Goal: Task Accomplishment & Management: Use online tool/utility

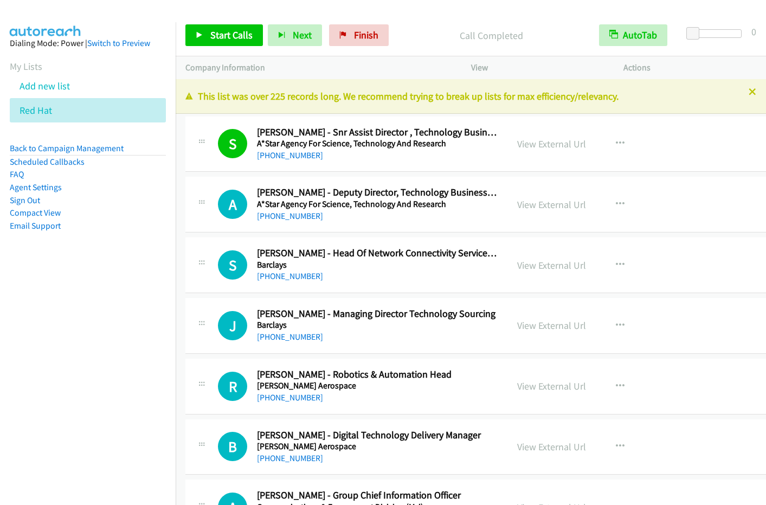
click at [231, 38] on span "Start Calls" at bounding box center [231, 35] width 42 height 12
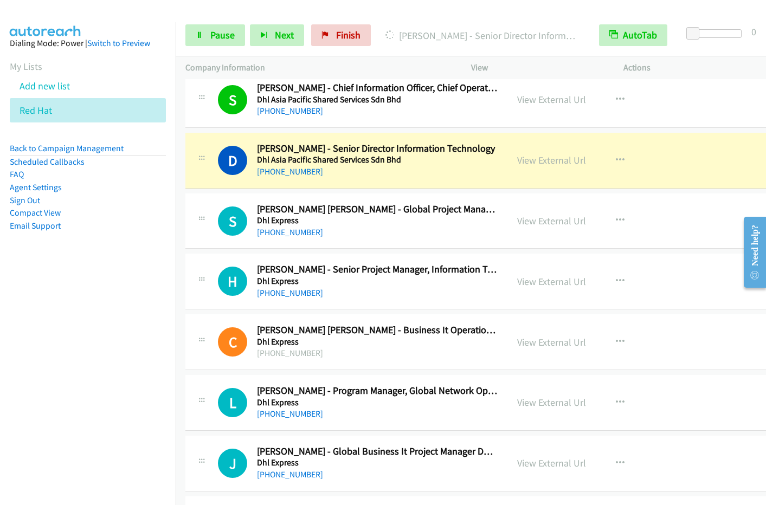
scroll to position [564, 0]
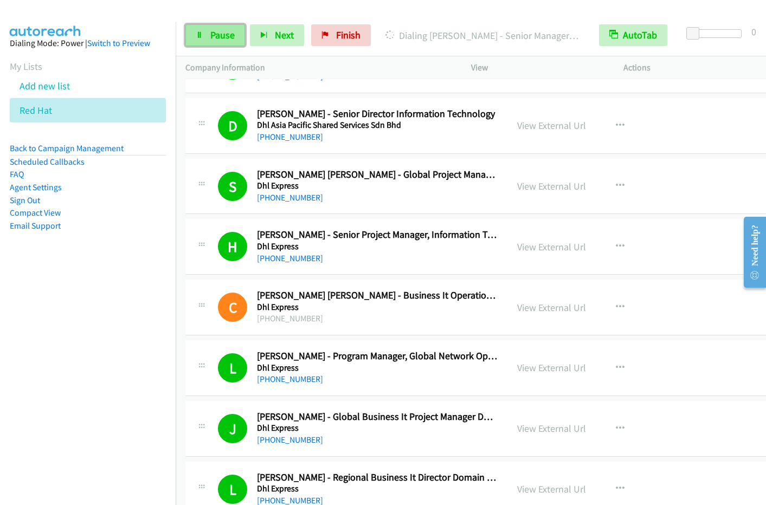
click at [225, 39] on span "Pause" at bounding box center [222, 35] width 24 height 12
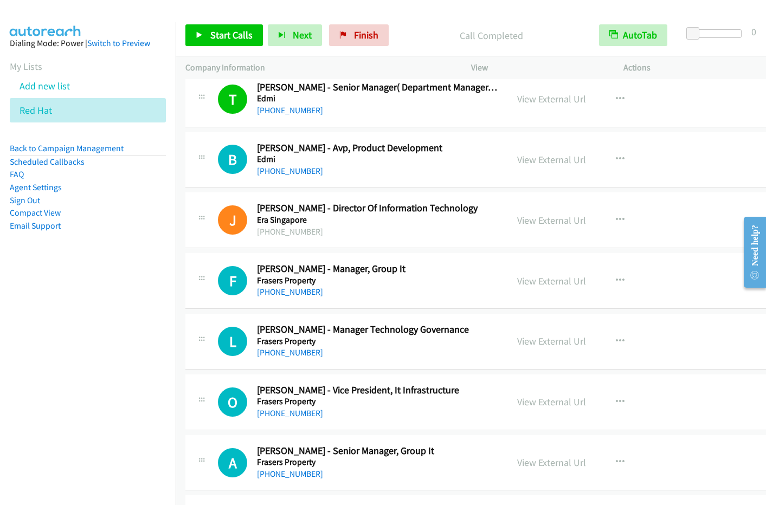
scroll to position [1222, 0]
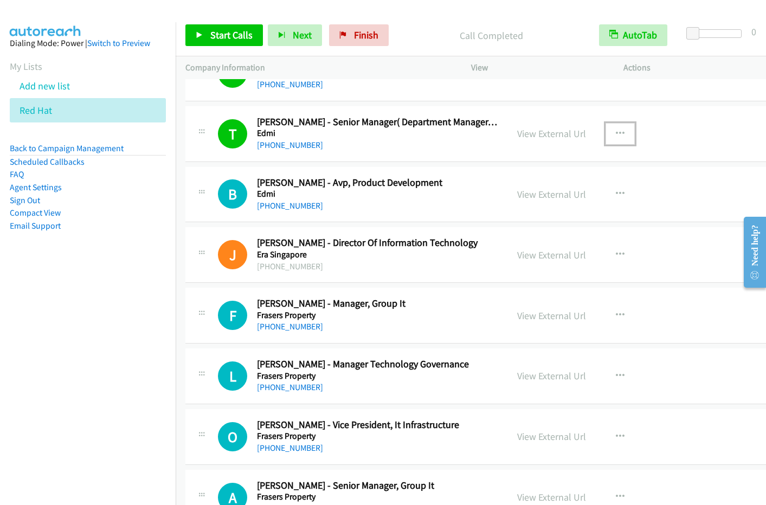
click at [616, 133] on icon "button" at bounding box center [620, 134] width 9 height 9
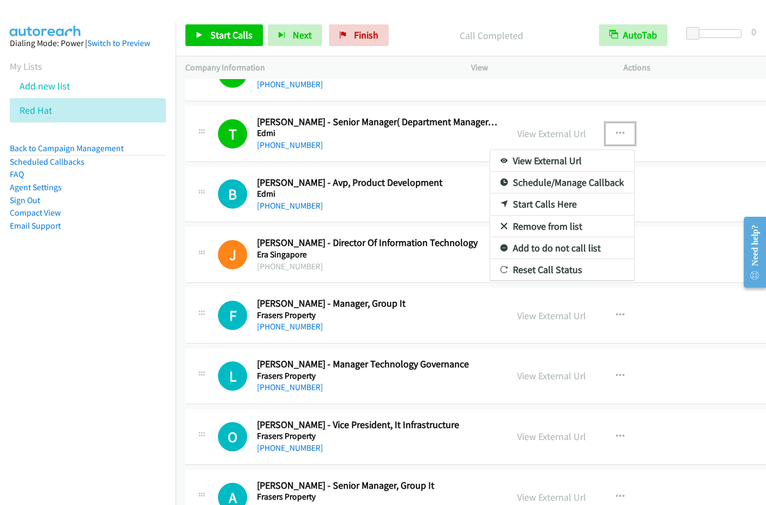
click at [547, 225] on link "Remove from list" at bounding box center [562, 227] width 144 height 22
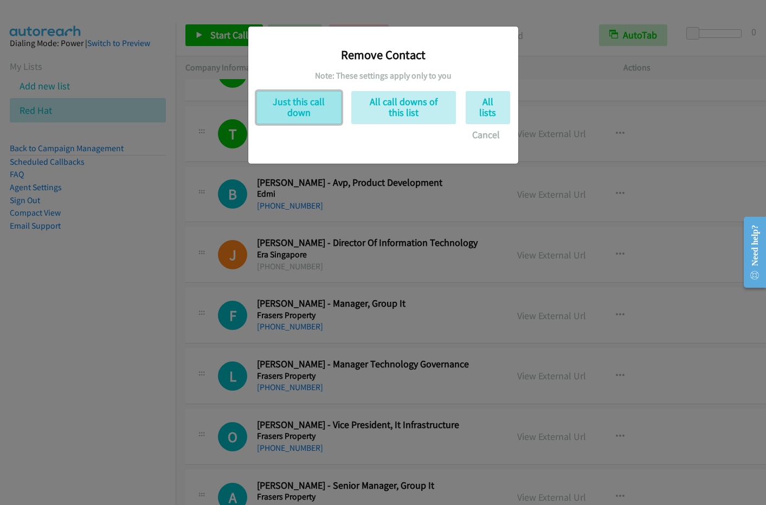
click at [279, 106] on button "Just this call down" at bounding box center [298, 107] width 85 height 33
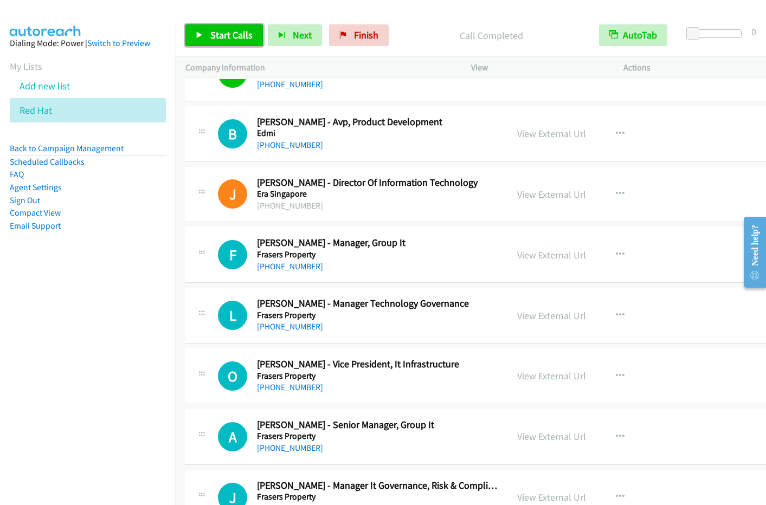
click at [211, 33] on span "Start Calls" at bounding box center [231, 35] width 42 height 12
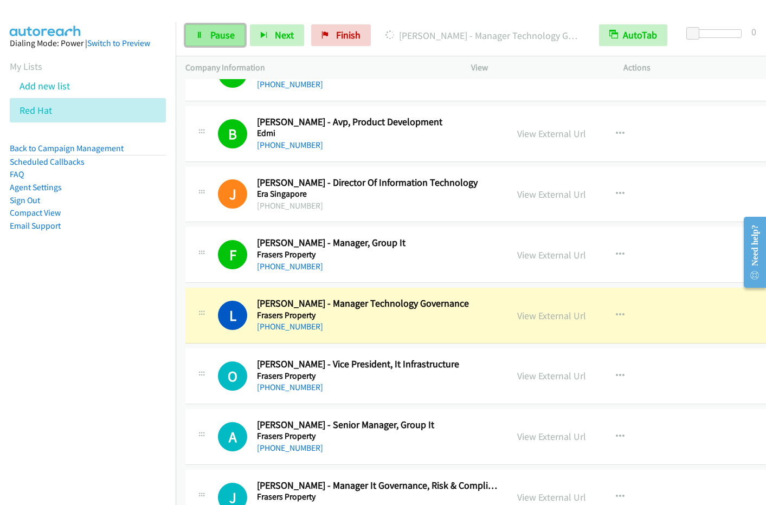
click at [221, 36] on span "Pause" at bounding box center [222, 35] width 24 height 12
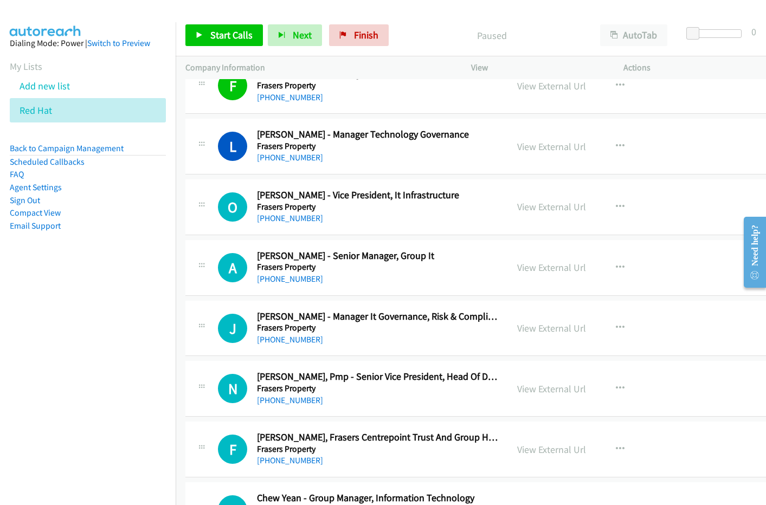
scroll to position [1304, 0]
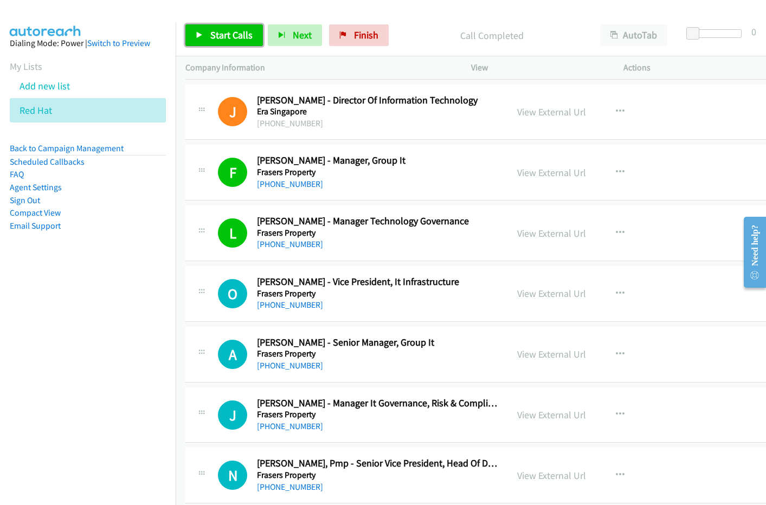
click at [220, 30] on span "Start Calls" at bounding box center [231, 35] width 42 height 12
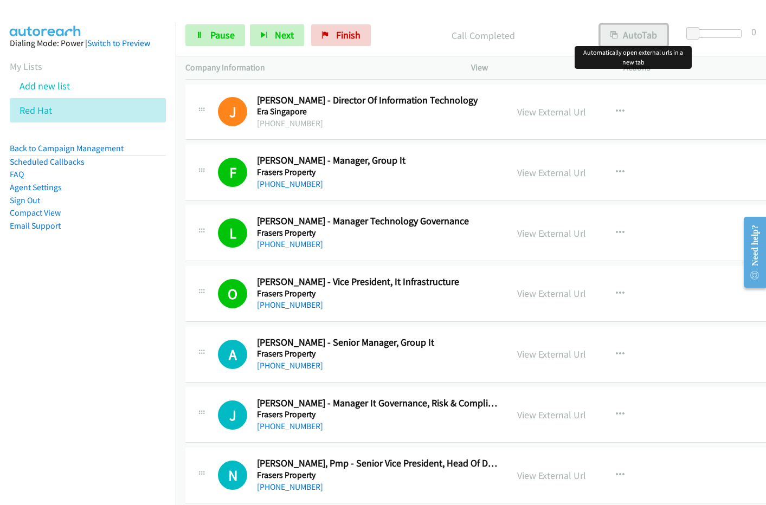
click at [630, 32] on button "AutoTab" at bounding box center [633, 35] width 67 height 22
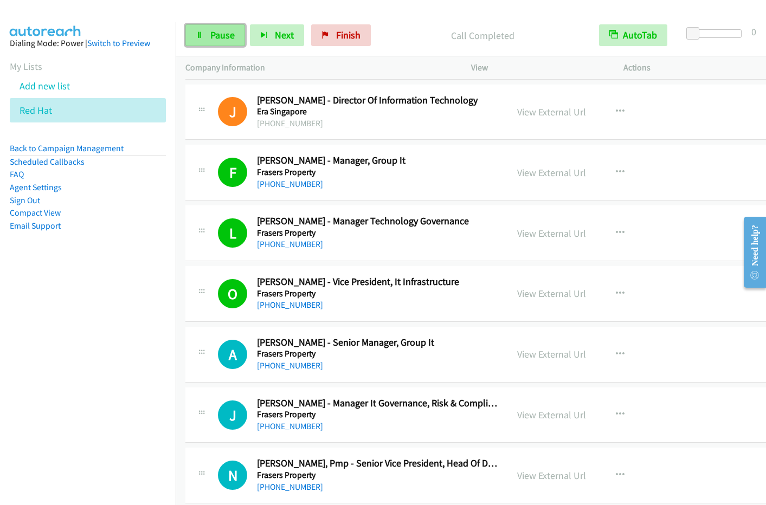
click at [205, 40] on link "Pause" at bounding box center [215, 35] width 60 height 22
click at [545, 351] on link "View External Url" at bounding box center [551, 354] width 69 height 12
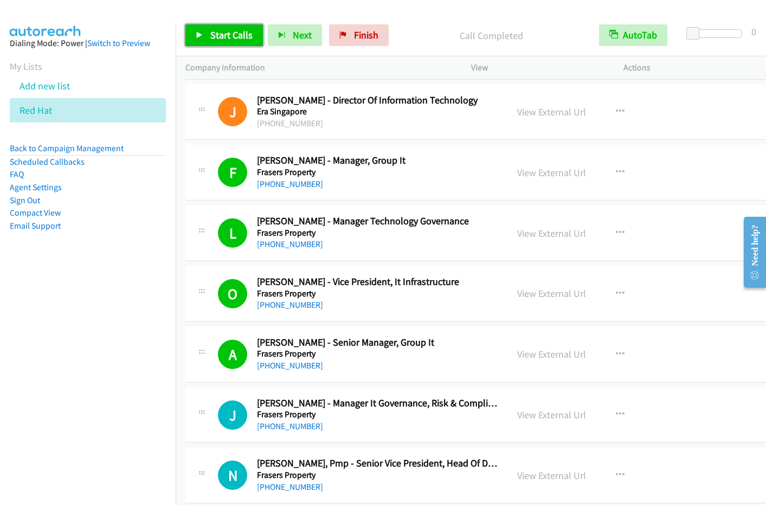
click at [208, 34] on link "Start Calls" at bounding box center [223, 35] width 77 height 22
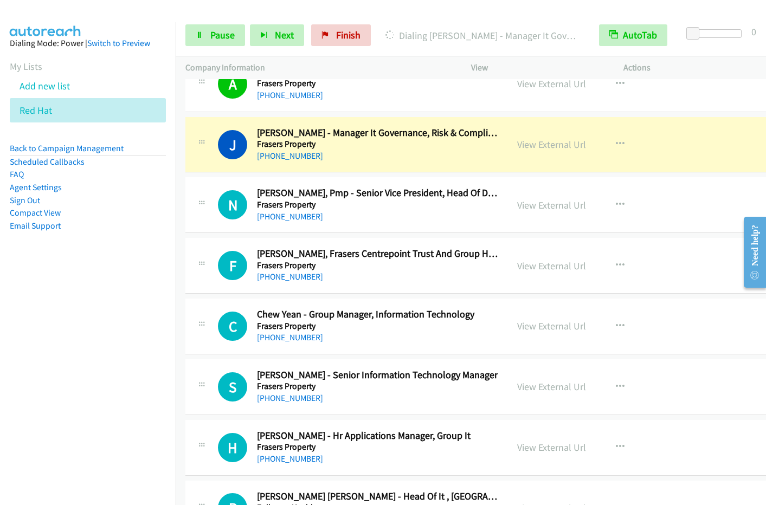
scroll to position [1592, 0]
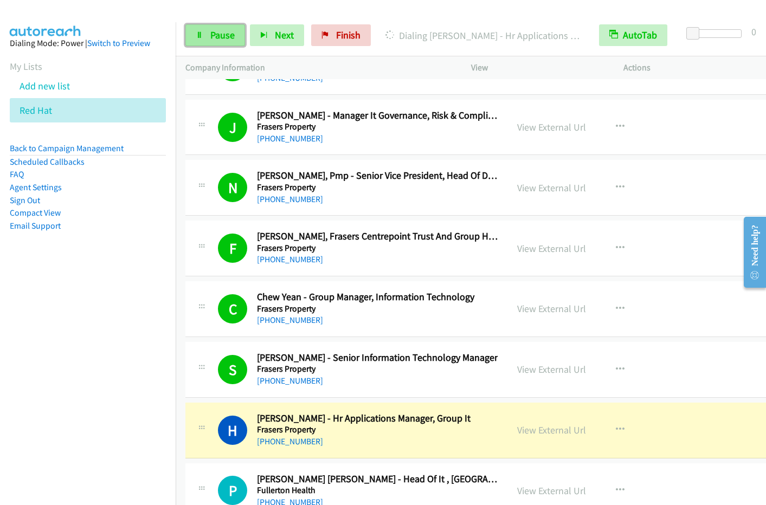
click at [206, 37] on link "Pause" at bounding box center [215, 35] width 60 height 22
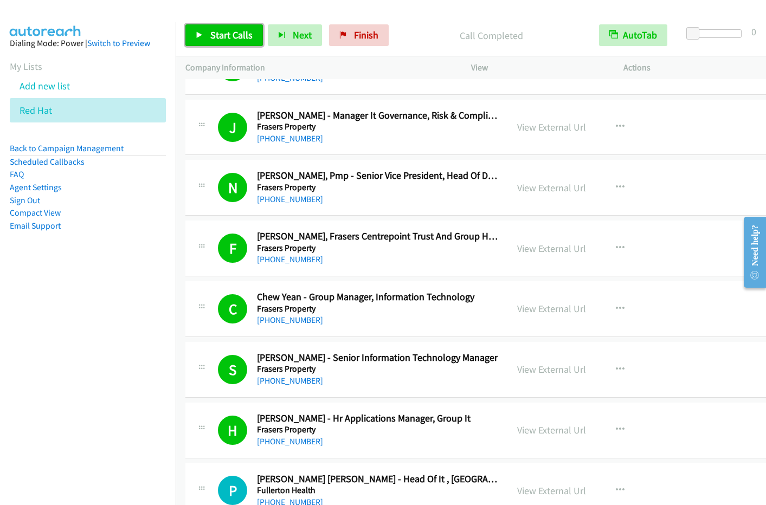
click at [226, 38] on span "Start Calls" at bounding box center [231, 35] width 42 height 12
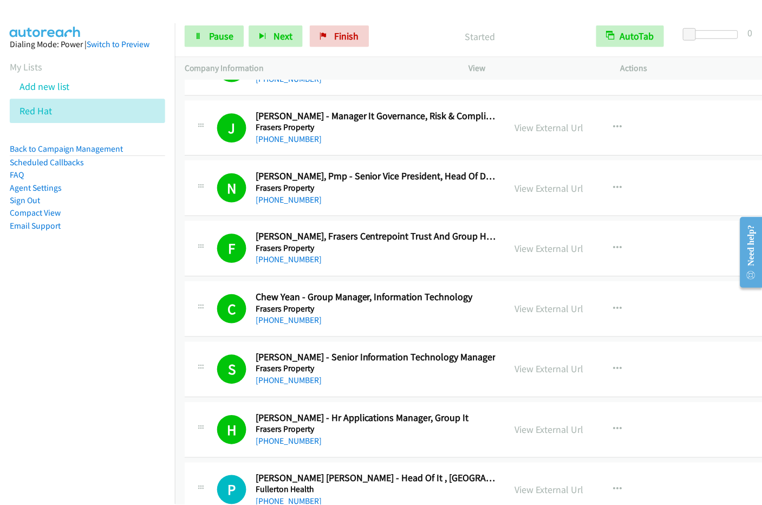
scroll to position [1957, 0]
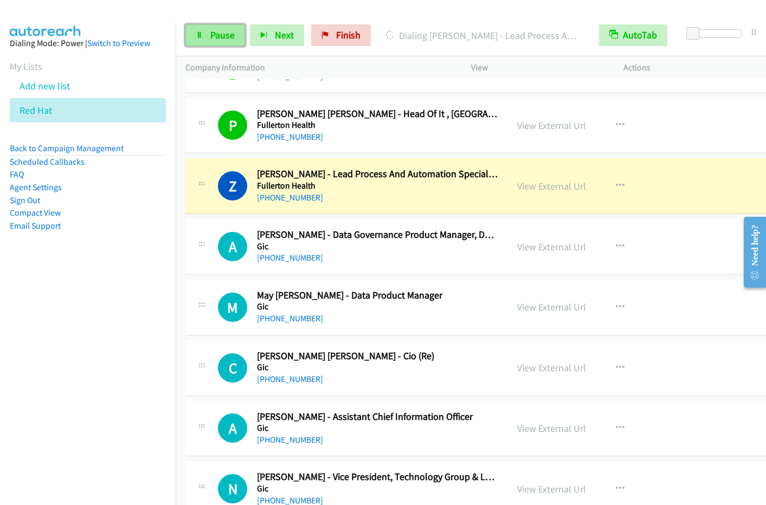
click at [216, 38] on span "Pause" at bounding box center [222, 35] width 24 height 12
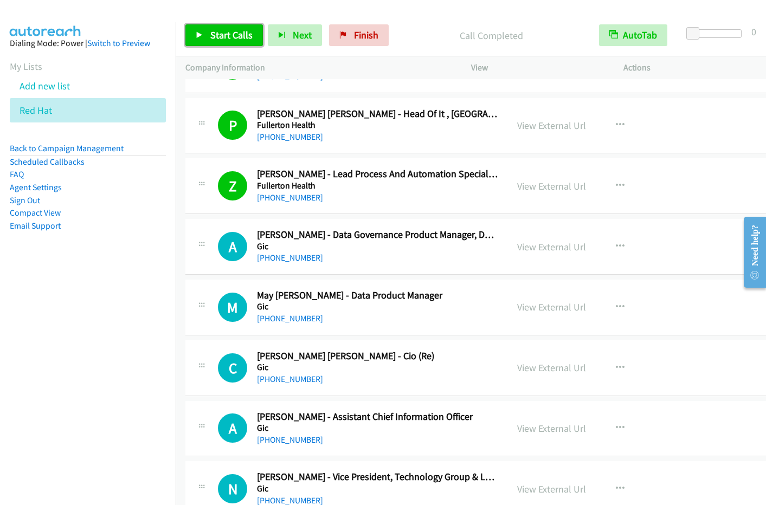
click at [211, 35] on span "Start Calls" at bounding box center [231, 35] width 42 height 12
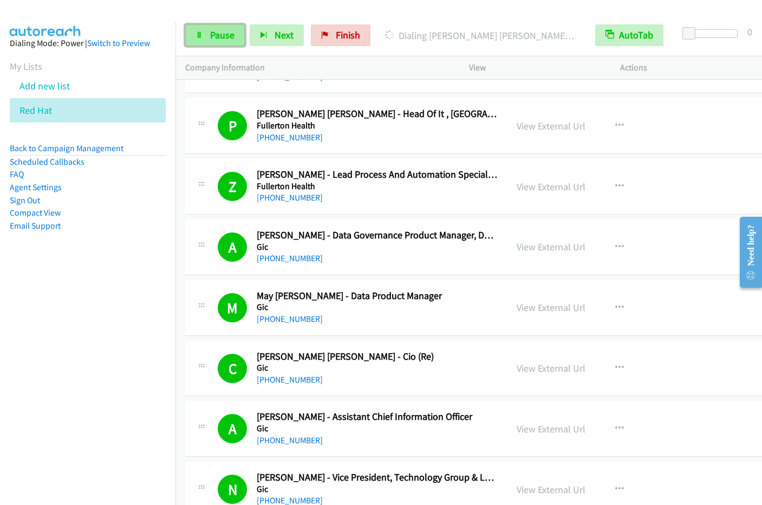
click at [190, 36] on link "Pause" at bounding box center [215, 35] width 60 height 22
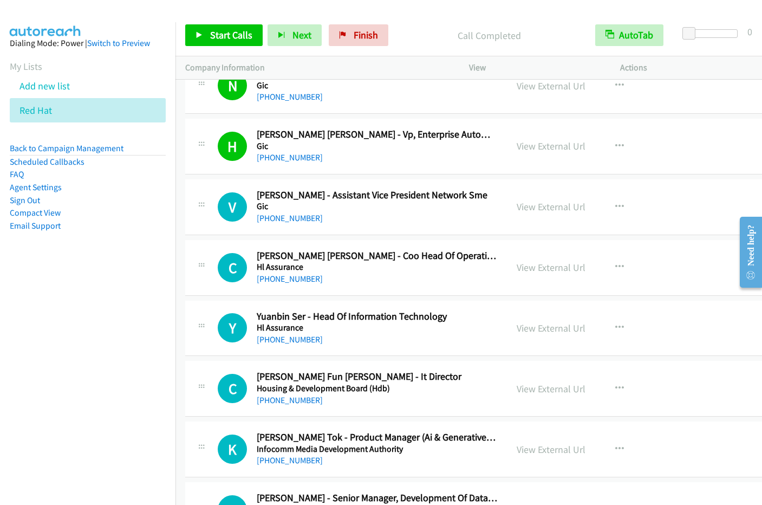
scroll to position [2442, 0]
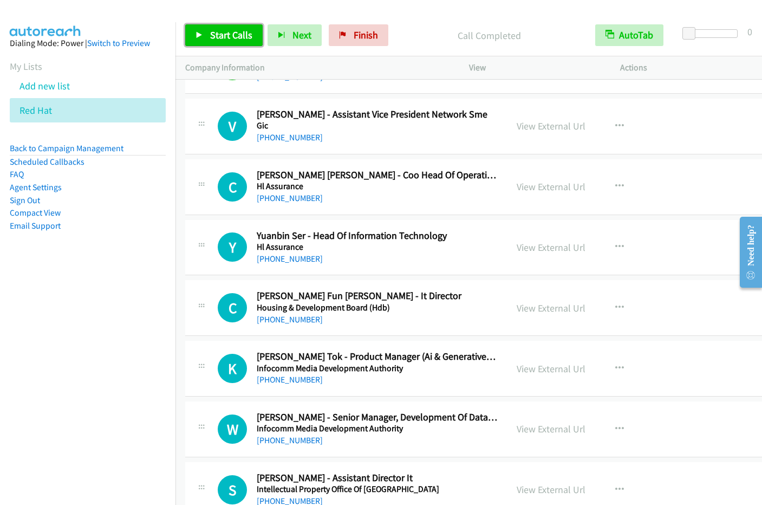
click at [213, 32] on span "Start Calls" at bounding box center [231, 35] width 42 height 12
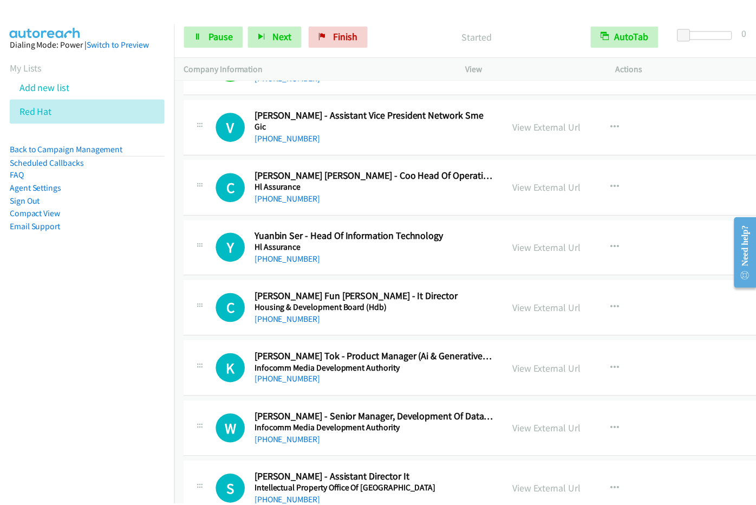
scroll to position [2420, 0]
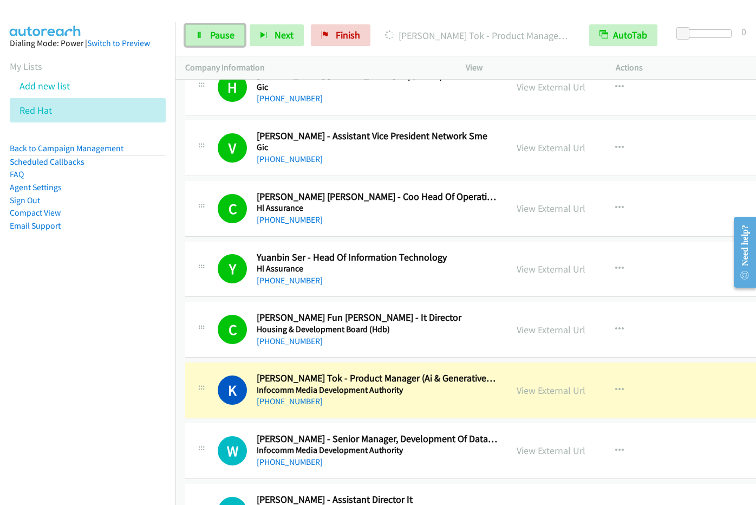
drag, startPoint x: 216, startPoint y: 40, endPoint x: 258, endPoint y: 23, distance: 46.0
click at [216, 40] on span "Pause" at bounding box center [222, 35] width 24 height 12
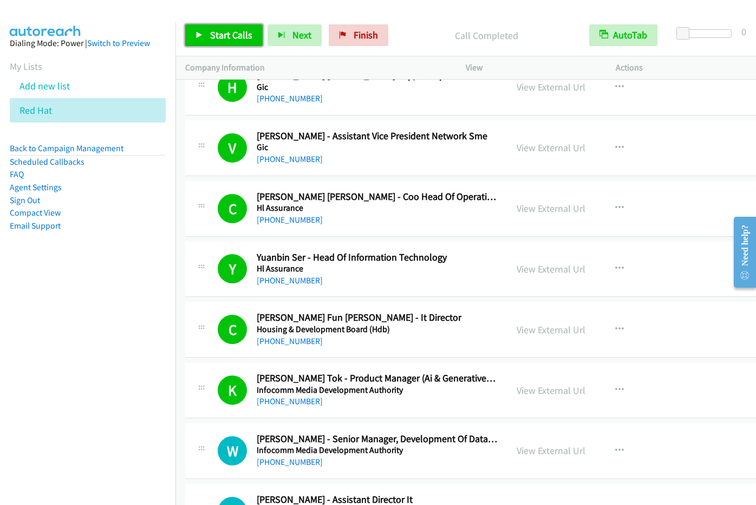
click at [224, 42] on link "Start Calls" at bounding box center [223, 35] width 77 height 22
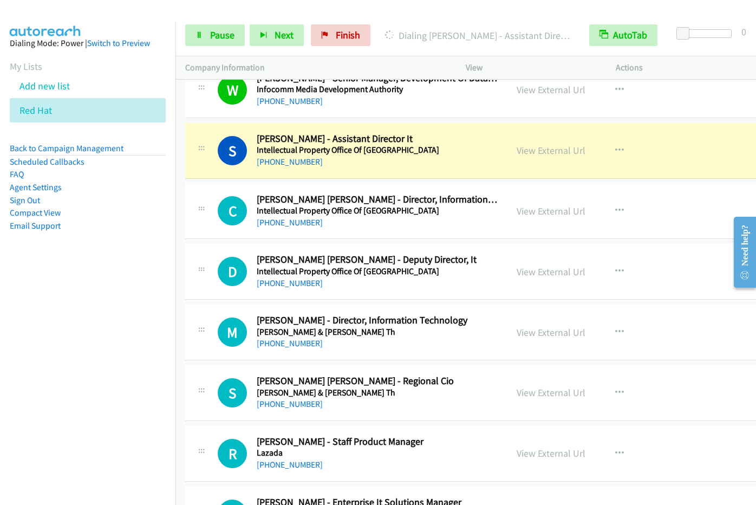
scroll to position [2723, 0]
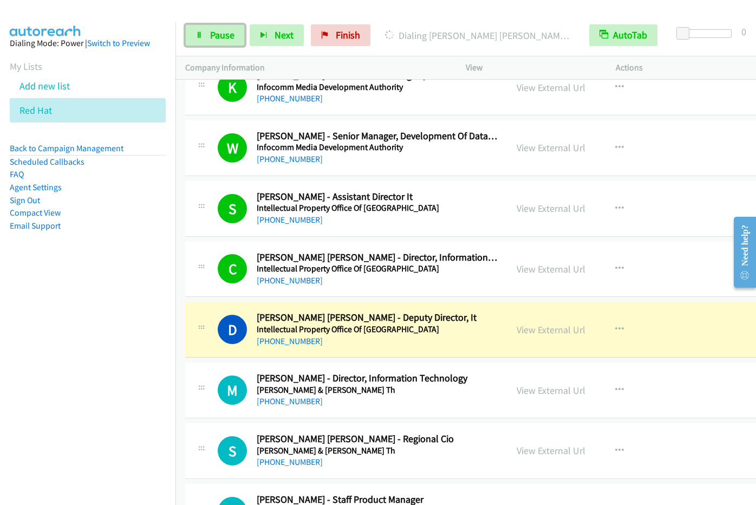
drag, startPoint x: 215, startPoint y: 38, endPoint x: 304, endPoint y: 1, distance: 96.2
click at [216, 38] on span "Pause" at bounding box center [222, 35] width 24 height 12
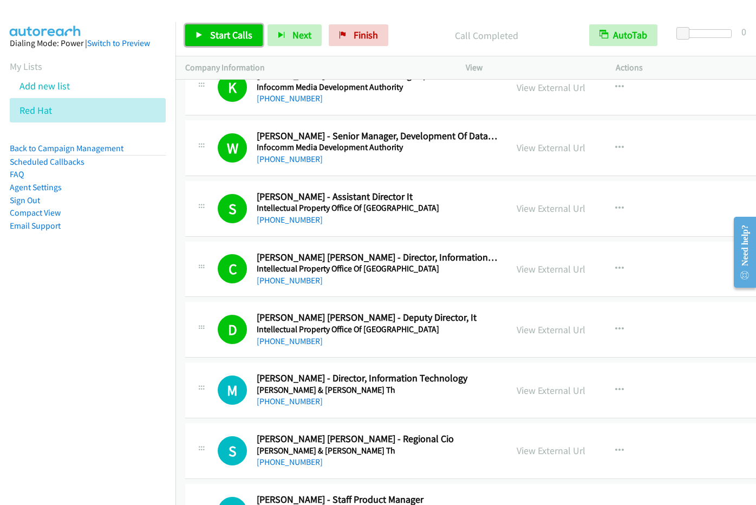
click at [230, 30] on span "Start Calls" at bounding box center [231, 35] width 42 height 12
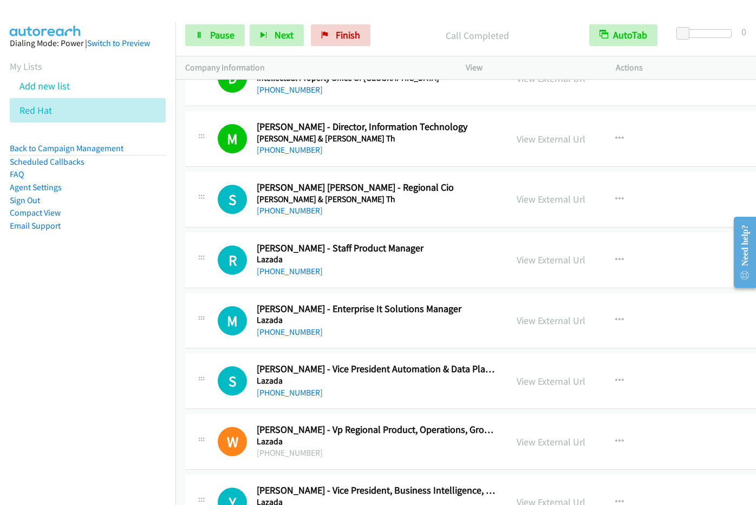
scroll to position [3061, 0]
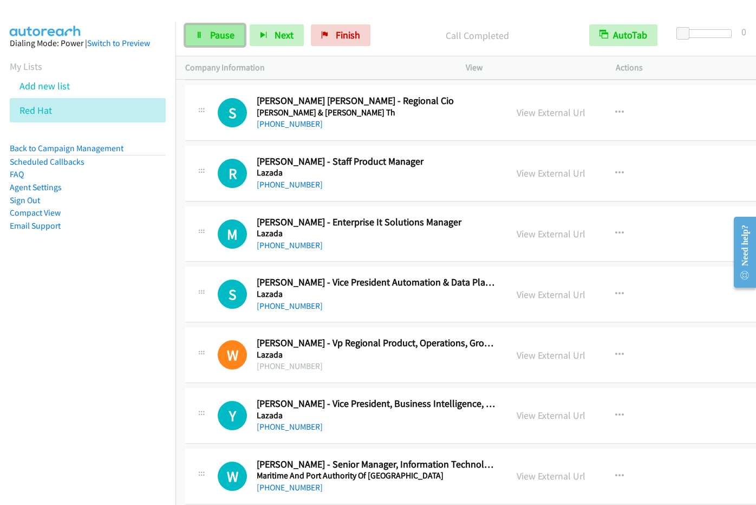
click at [221, 38] on span "Pause" at bounding box center [222, 35] width 24 height 12
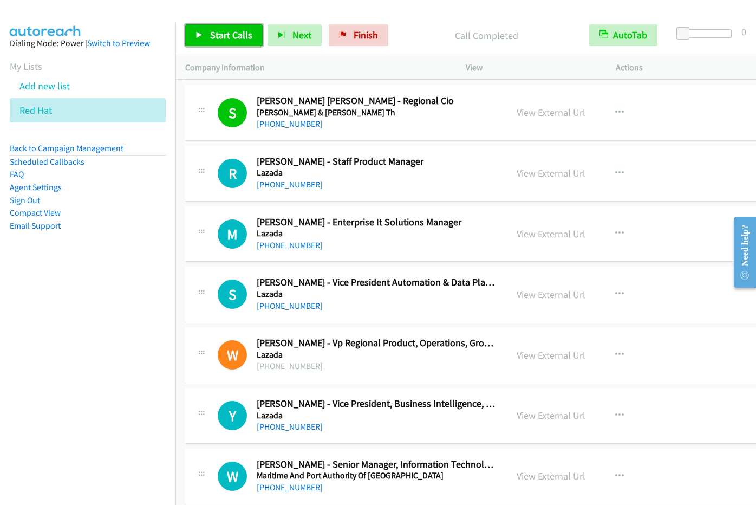
drag, startPoint x: 225, startPoint y: 37, endPoint x: 331, endPoint y: 1, distance: 112.4
click at [226, 37] on span "Start Calls" at bounding box center [231, 35] width 42 height 12
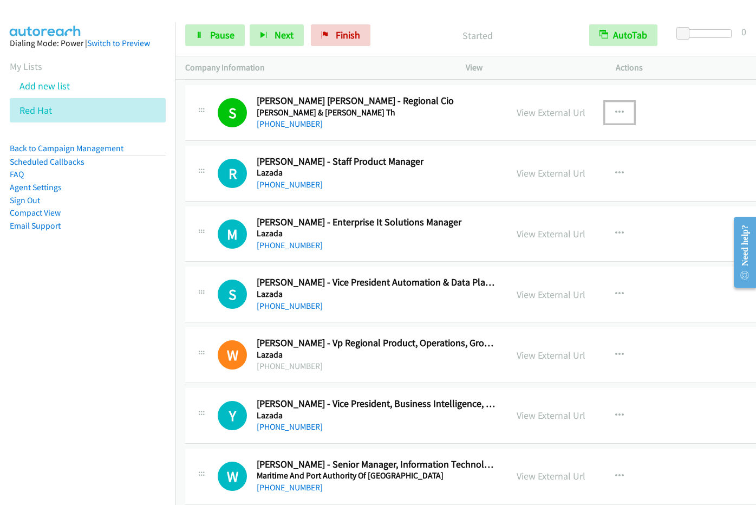
click at [610, 107] on button "button" at bounding box center [619, 113] width 29 height 22
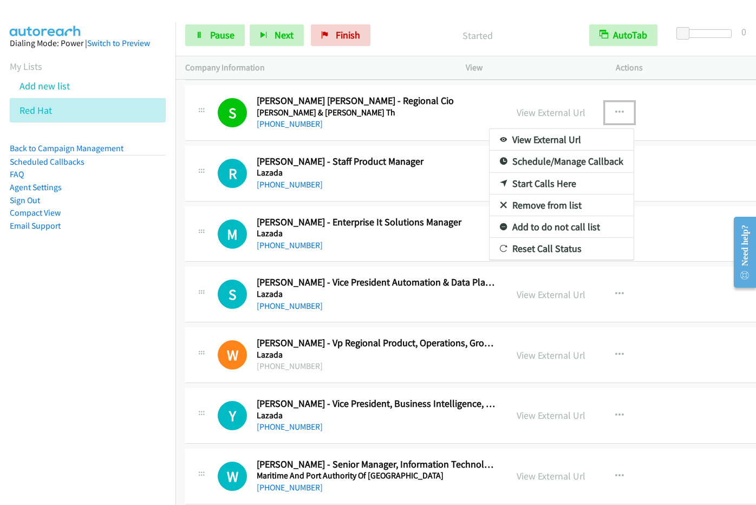
click at [534, 201] on link "Remove from list" at bounding box center [562, 206] width 144 height 22
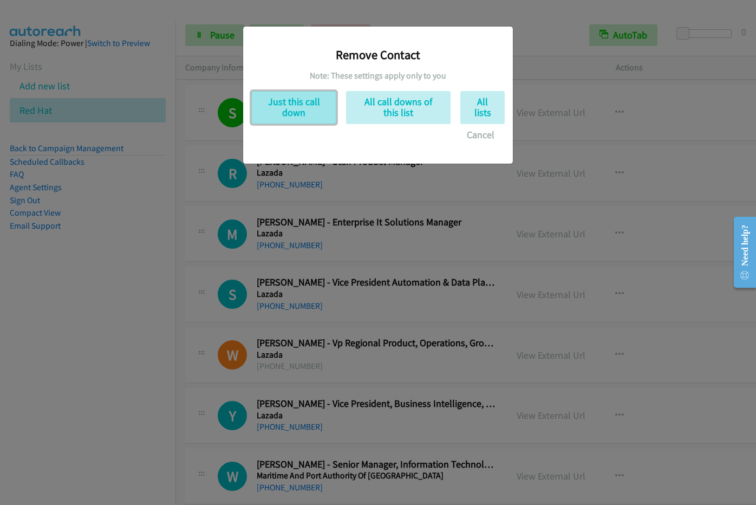
click at [310, 109] on button "Just this call down" at bounding box center [293, 107] width 85 height 33
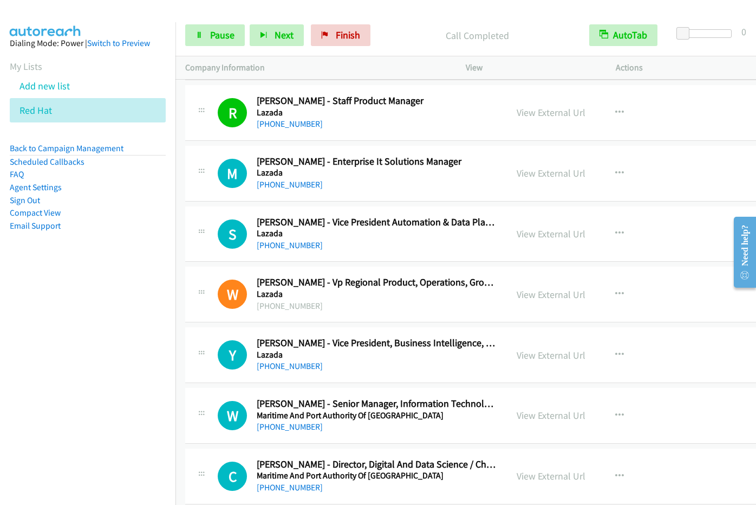
click at [416, 8] on div at bounding box center [373, 21] width 747 height 42
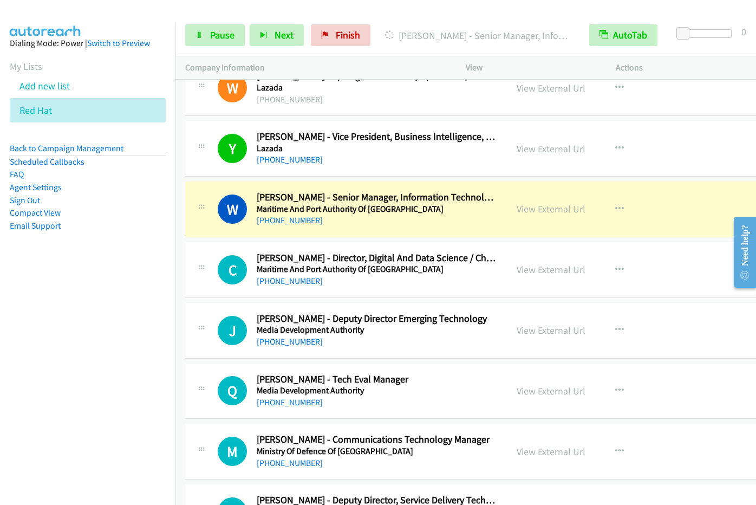
scroll to position [3371, 0]
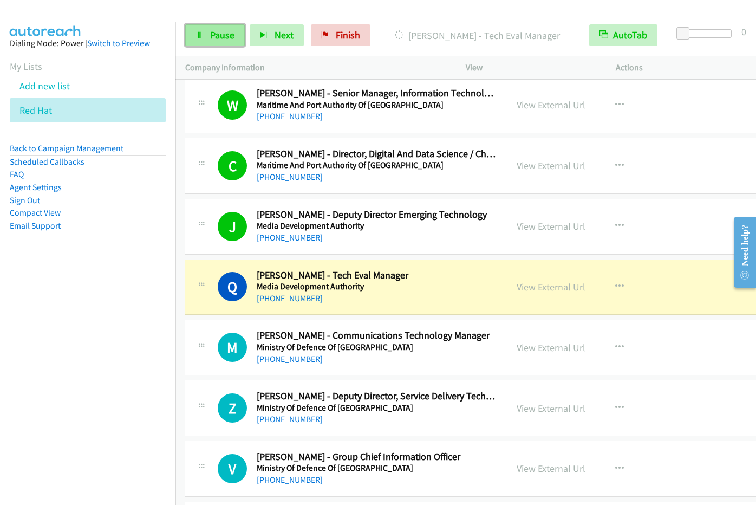
click at [203, 35] on link "Pause" at bounding box center [215, 35] width 60 height 22
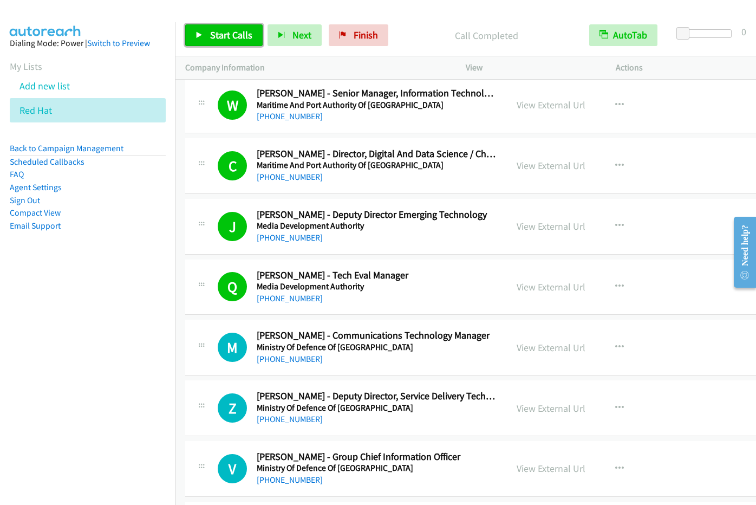
click at [206, 34] on link "Start Calls" at bounding box center [223, 35] width 77 height 22
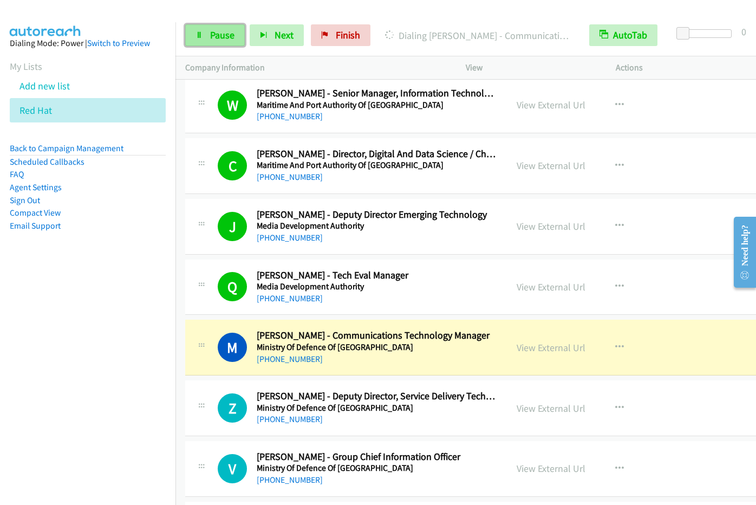
click at [209, 40] on link "Pause" at bounding box center [215, 35] width 60 height 22
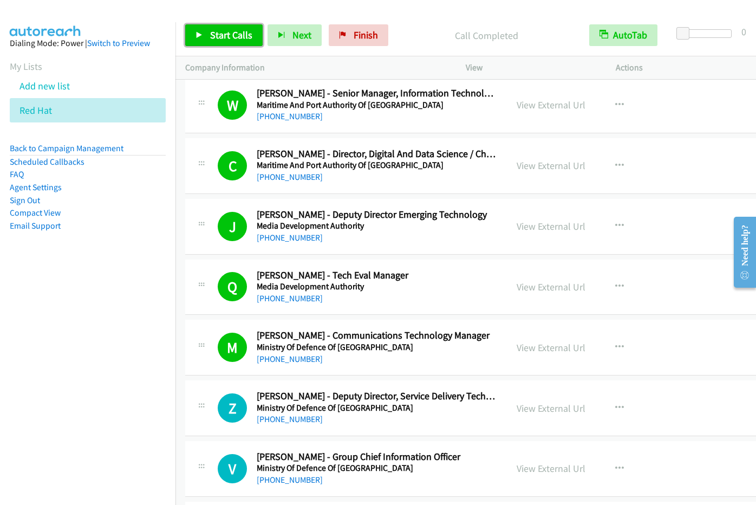
click at [222, 40] on span "Start Calls" at bounding box center [231, 35] width 42 height 12
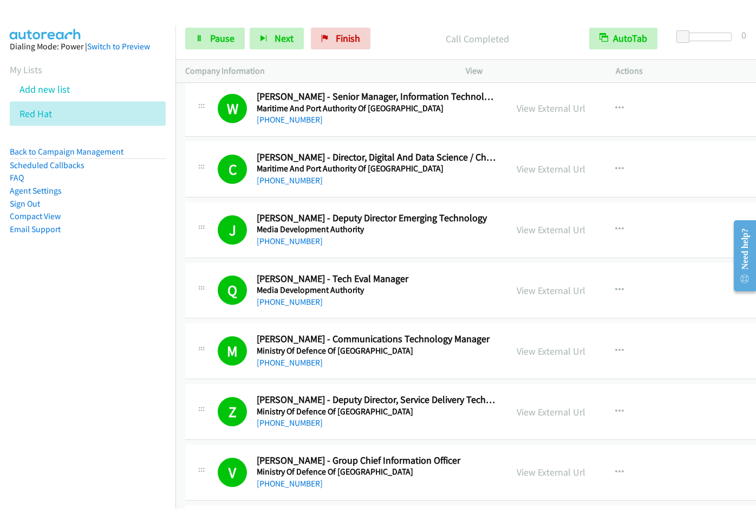
scroll to position [3736, 0]
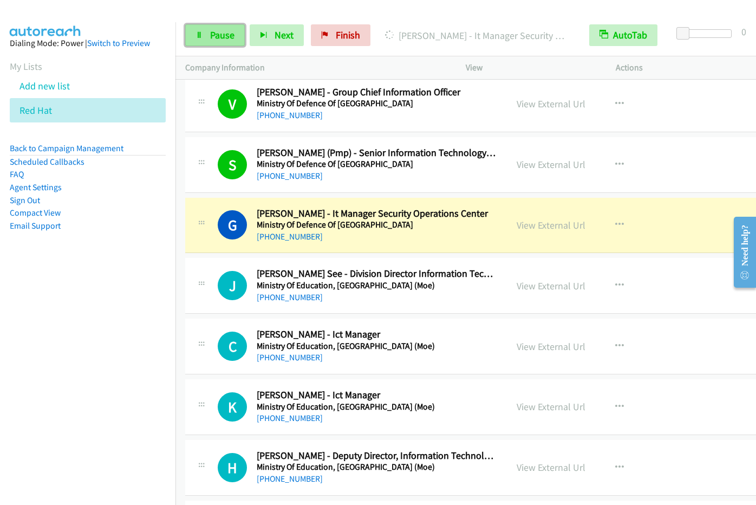
click at [219, 40] on span "Pause" at bounding box center [222, 35] width 24 height 12
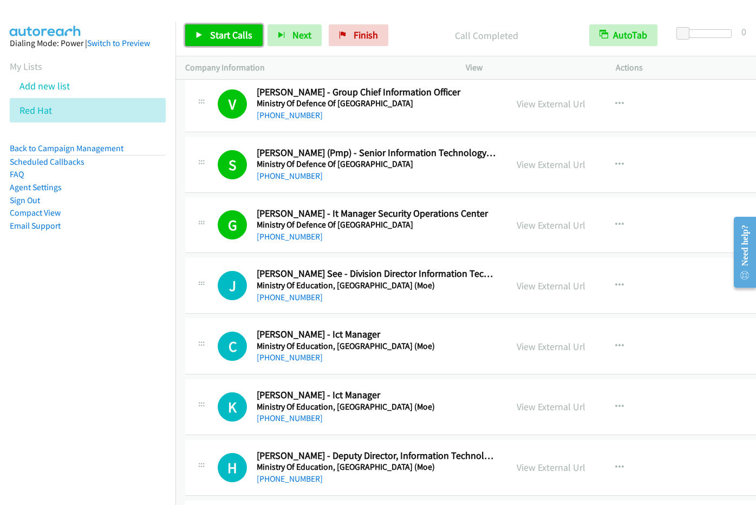
drag, startPoint x: 228, startPoint y: 34, endPoint x: 250, endPoint y: 51, distance: 28.9
click at [228, 34] on span "Start Calls" at bounding box center [231, 35] width 42 height 12
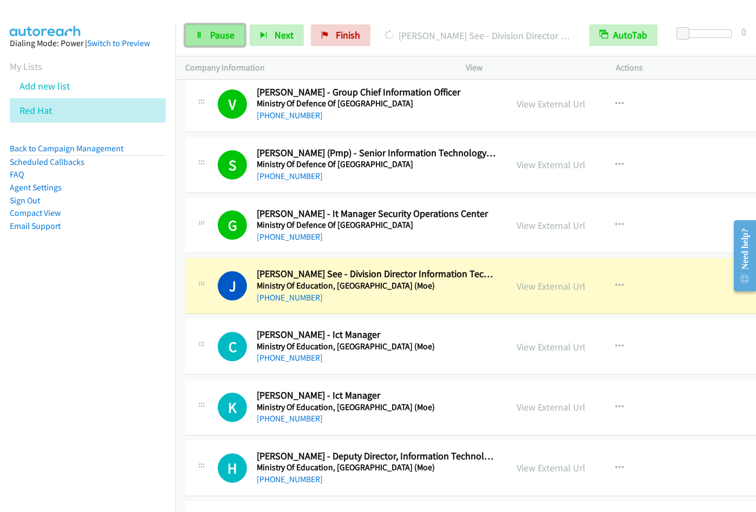
click at [214, 30] on span "Pause" at bounding box center [222, 35] width 24 height 12
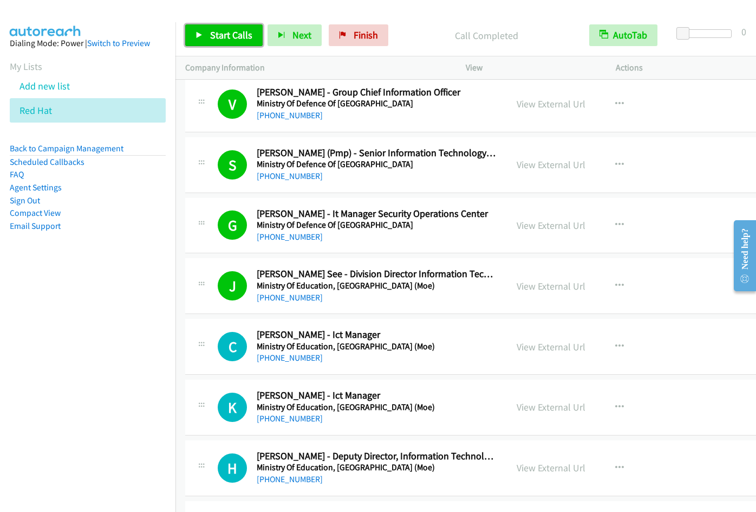
click at [234, 38] on span "Start Calls" at bounding box center [231, 35] width 42 height 12
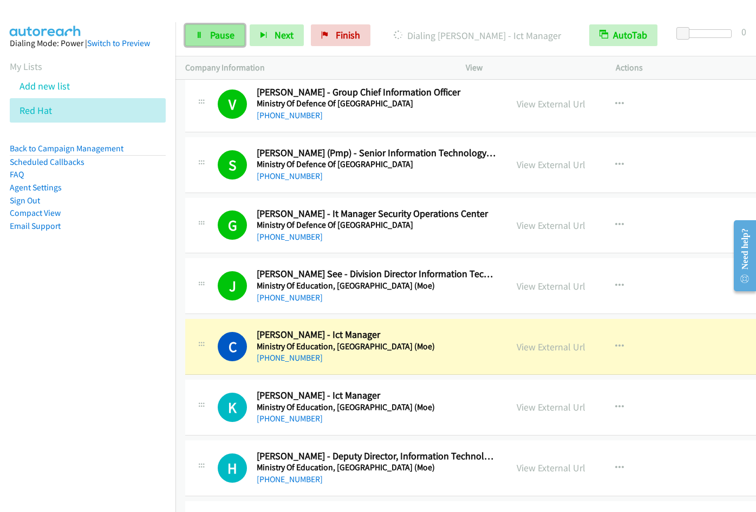
drag, startPoint x: 222, startPoint y: 36, endPoint x: 239, endPoint y: 32, distance: 18.3
click at [222, 36] on span "Pause" at bounding box center [222, 35] width 24 height 12
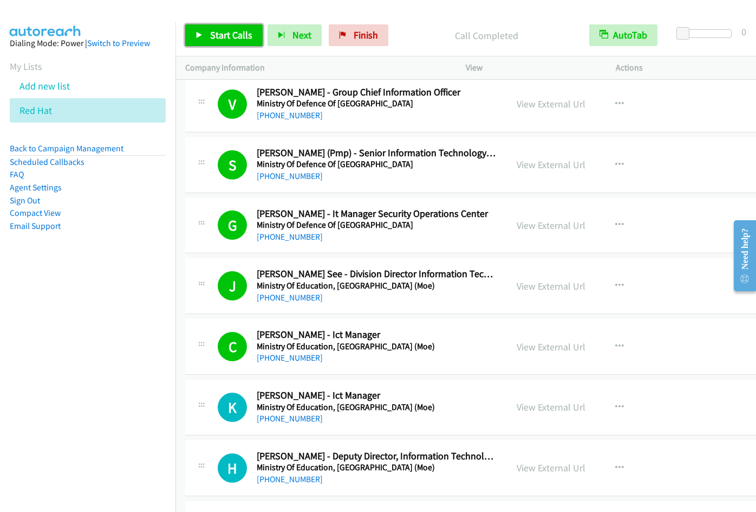
click at [224, 33] on span "Start Calls" at bounding box center [231, 35] width 42 height 12
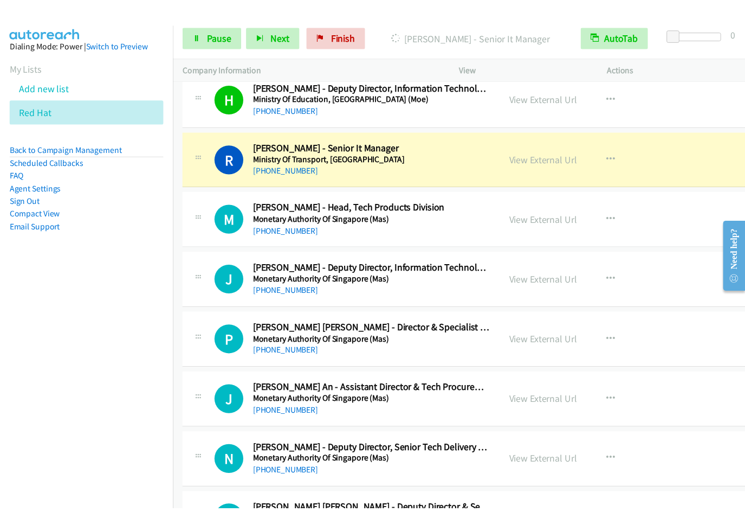
scroll to position [4089, 0]
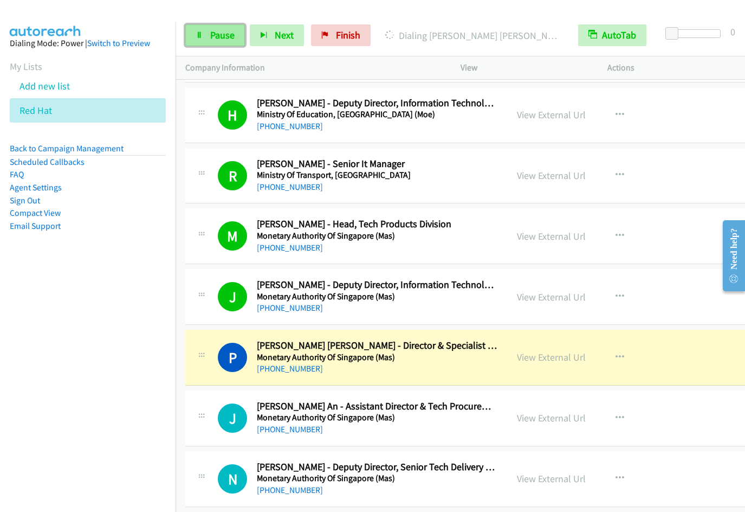
click at [211, 40] on span "Pause" at bounding box center [222, 35] width 24 height 12
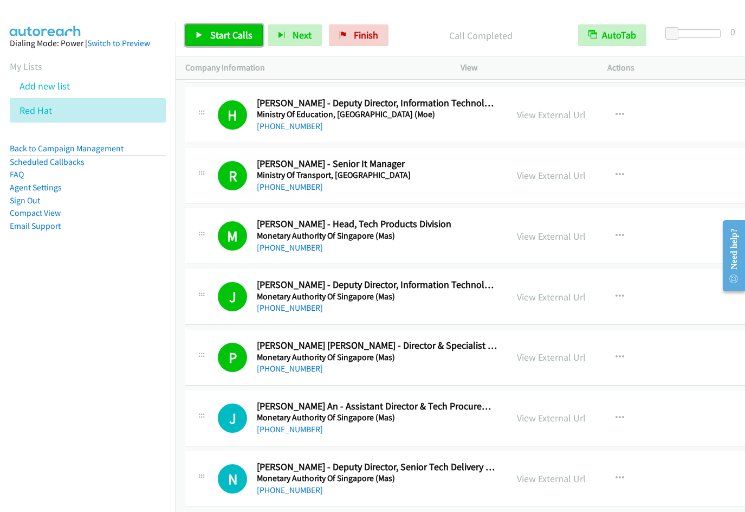
click at [230, 34] on span "Start Calls" at bounding box center [231, 35] width 42 height 12
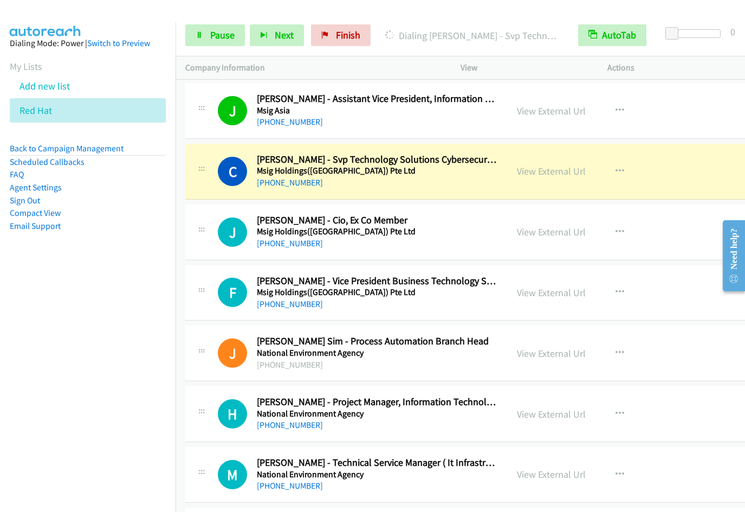
scroll to position [4696, 0]
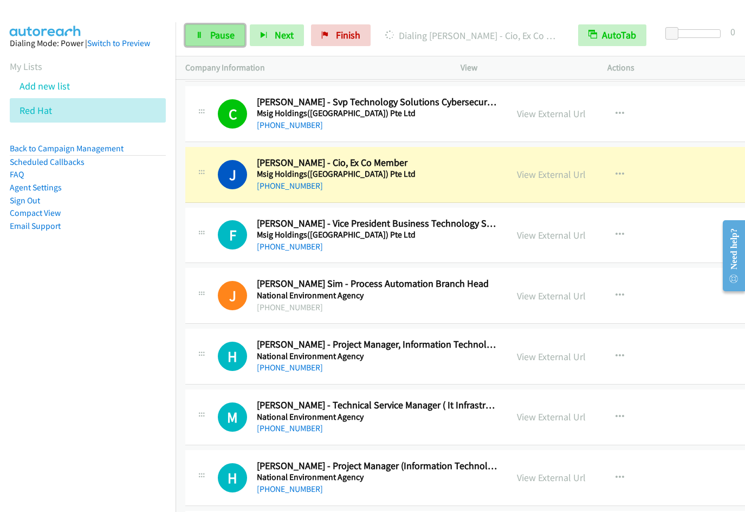
click at [208, 43] on link "Pause" at bounding box center [215, 35] width 60 height 22
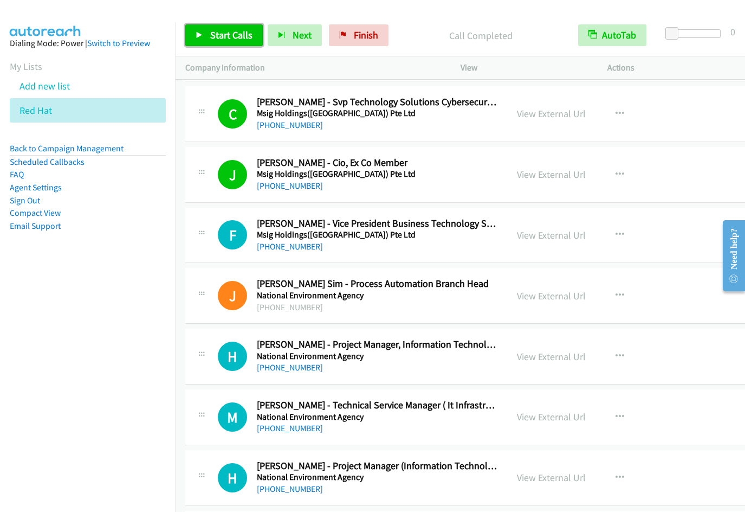
click at [232, 33] on span "Start Calls" at bounding box center [231, 35] width 42 height 12
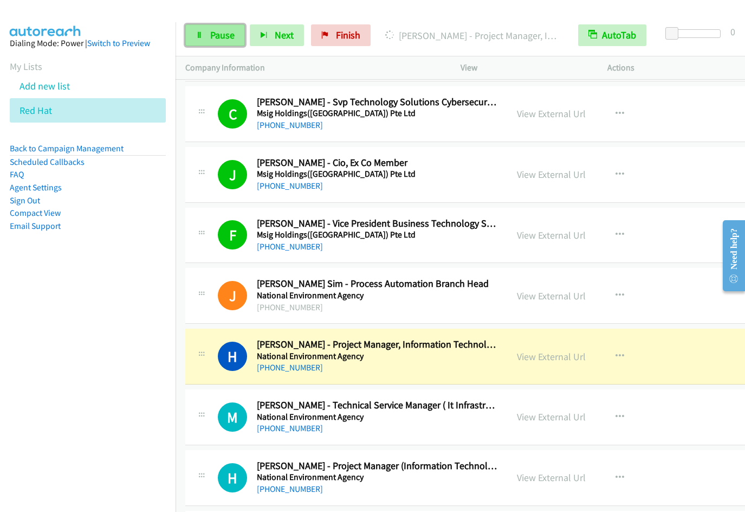
click at [223, 33] on span "Pause" at bounding box center [222, 35] width 24 height 12
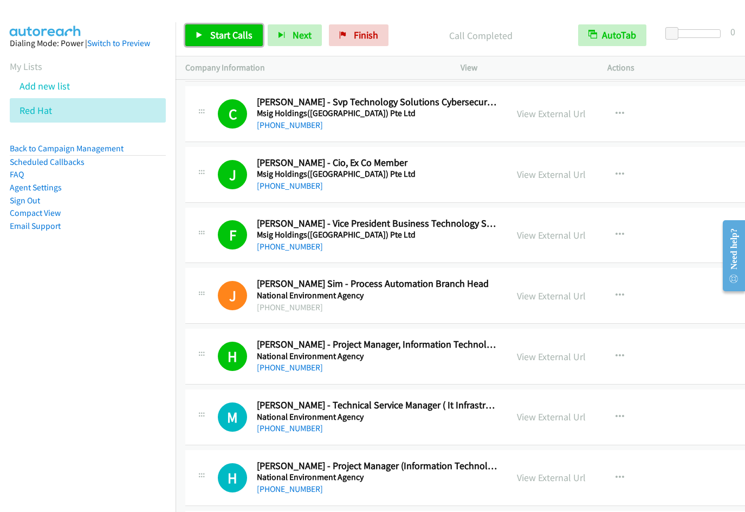
click at [230, 29] on span "Start Calls" at bounding box center [231, 35] width 42 height 12
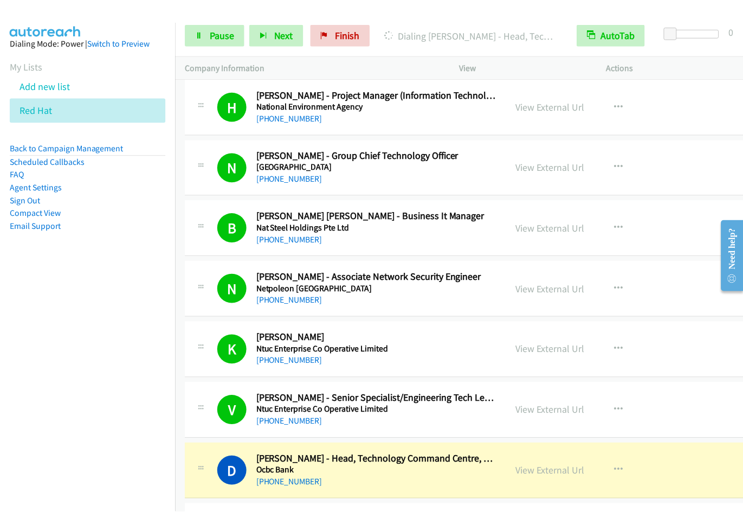
scroll to position [5437, 0]
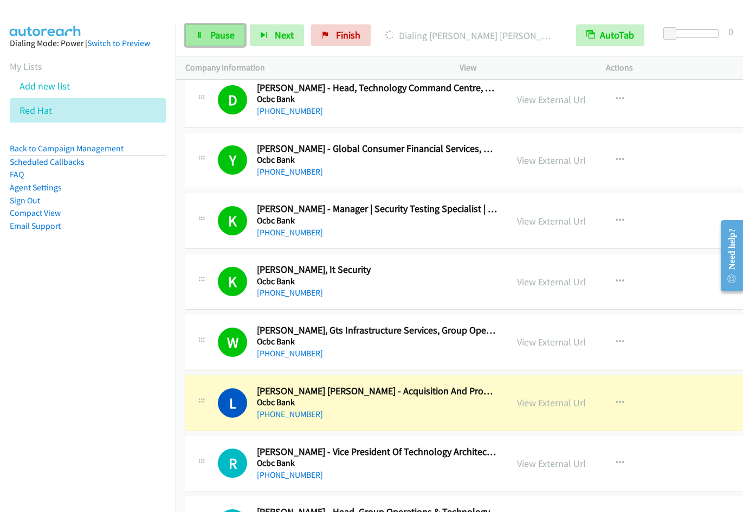
click at [210, 32] on span "Pause" at bounding box center [222, 35] width 24 height 12
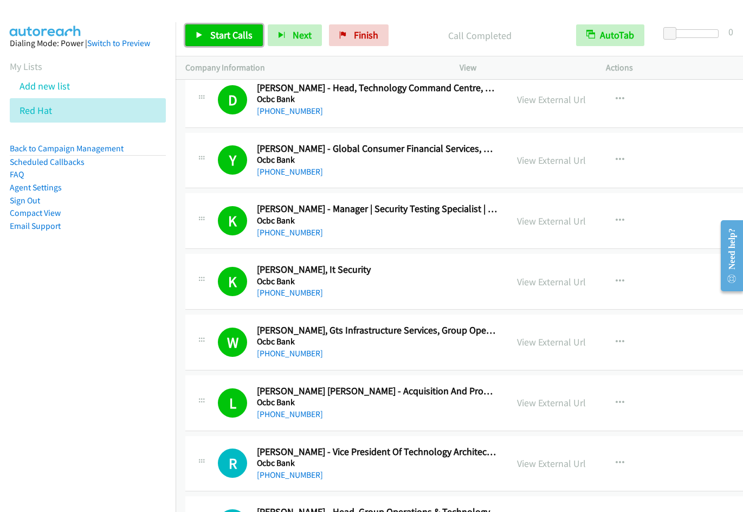
click at [208, 33] on link "Start Calls" at bounding box center [223, 35] width 77 height 22
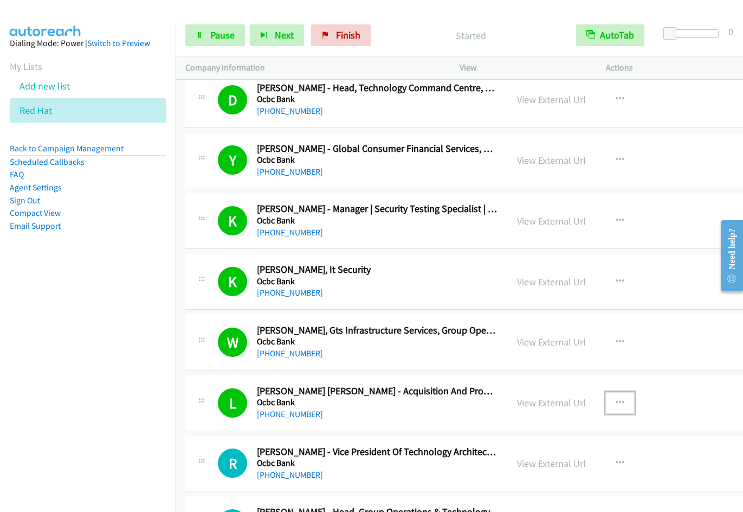
click at [616, 402] on icon "button" at bounding box center [620, 402] width 9 height 9
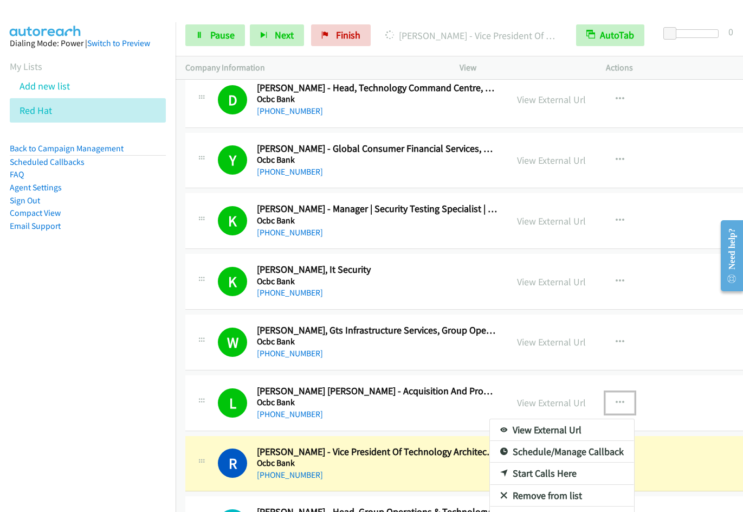
drag, startPoint x: 534, startPoint y: 495, endPoint x: 540, endPoint y: 266, distance: 229.3
click at [553, 496] on link "Remove from list" at bounding box center [562, 495] width 144 height 22
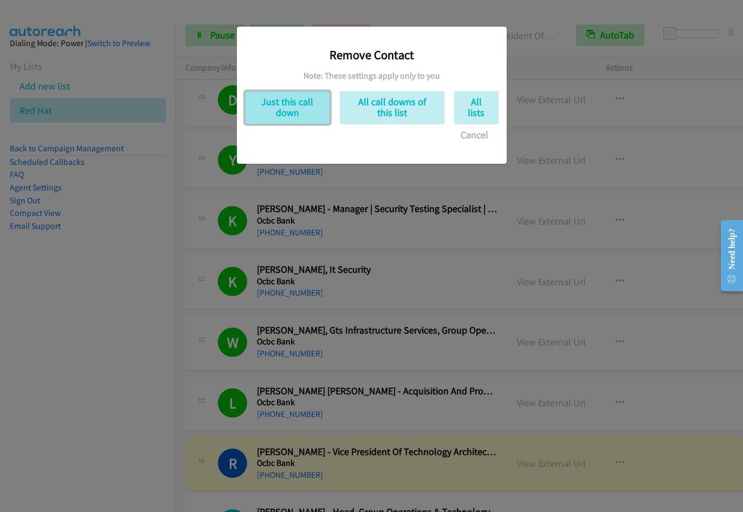
click at [290, 113] on button "Just this call down" at bounding box center [287, 107] width 85 height 33
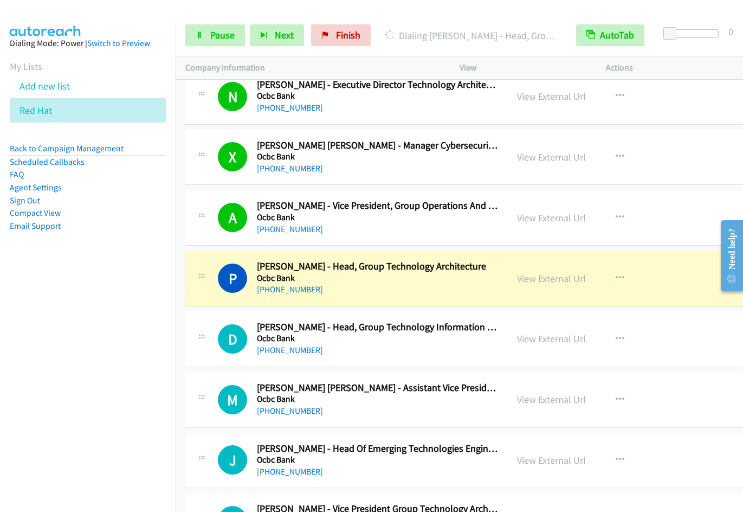
scroll to position [6431, 0]
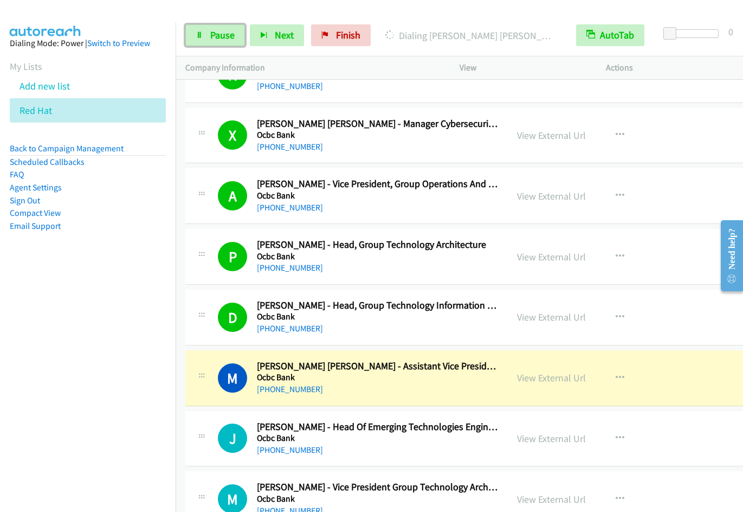
click at [204, 33] on link "Pause" at bounding box center [215, 35] width 60 height 22
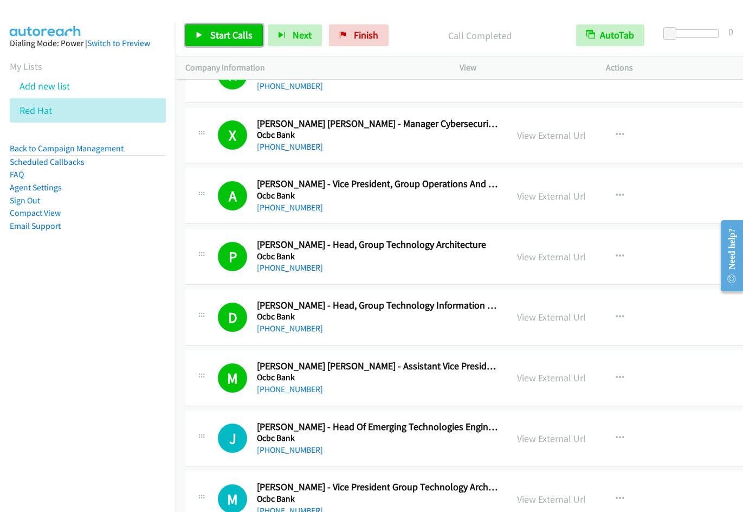
drag, startPoint x: 218, startPoint y: 35, endPoint x: 228, endPoint y: 41, distance: 11.7
click at [218, 35] on span "Start Calls" at bounding box center [231, 35] width 42 height 12
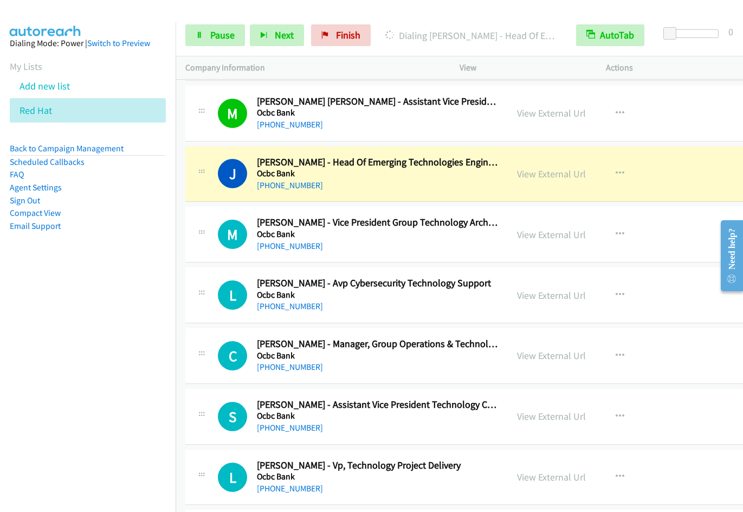
scroll to position [6702, 0]
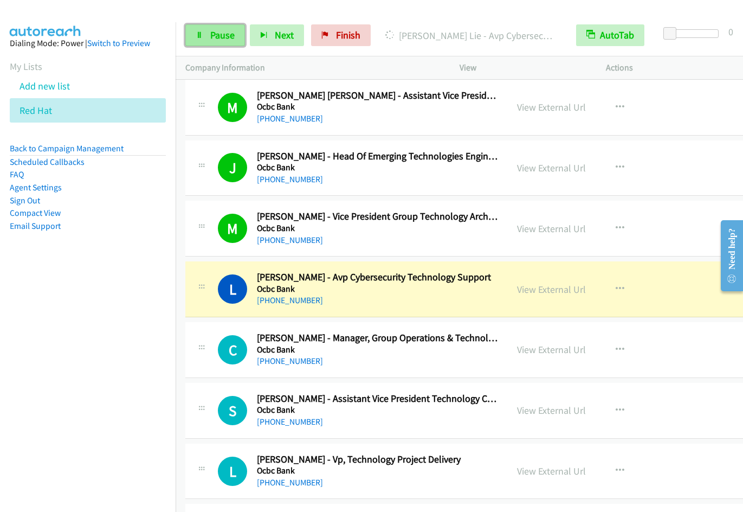
click at [219, 35] on span "Pause" at bounding box center [222, 35] width 24 height 12
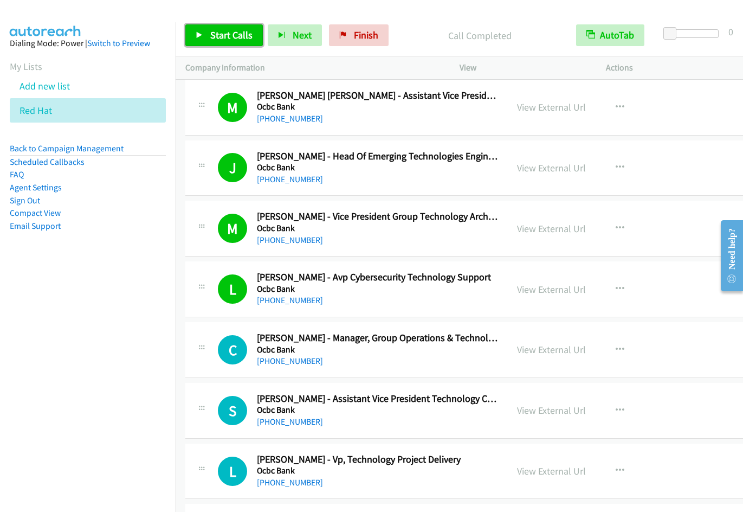
click at [229, 36] on span "Start Calls" at bounding box center [231, 35] width 42 height 12
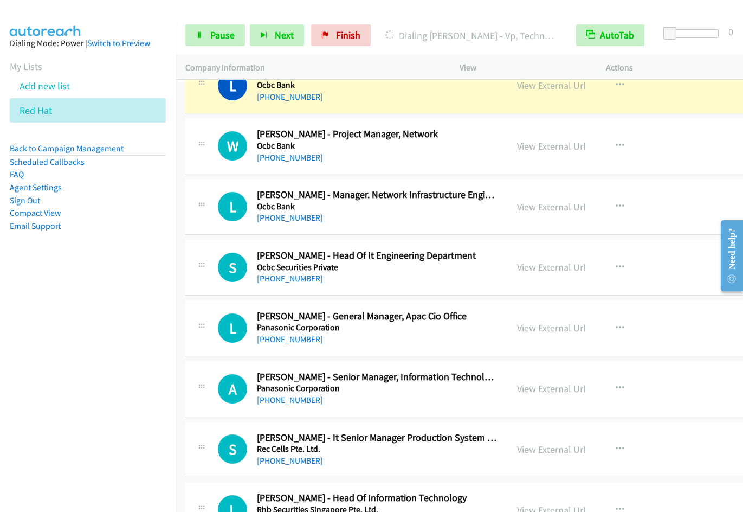
scroll to position [7065, 0]
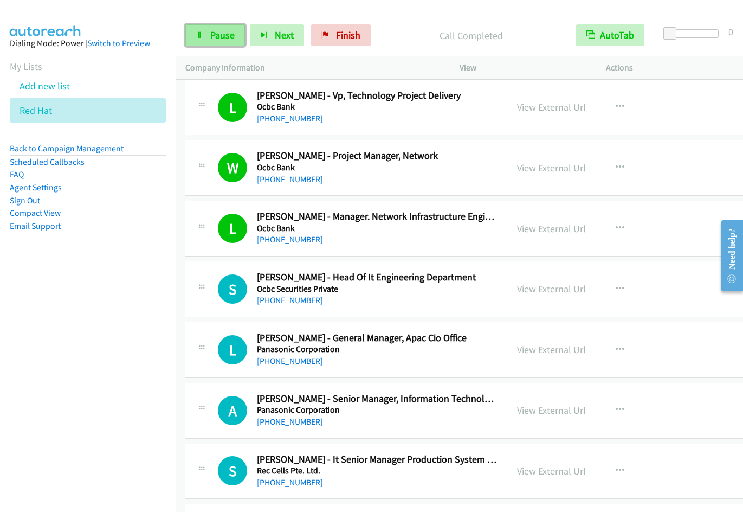
click at [215, 38] on span "Pause" at bounding box center [222, 35] width 24 height 12
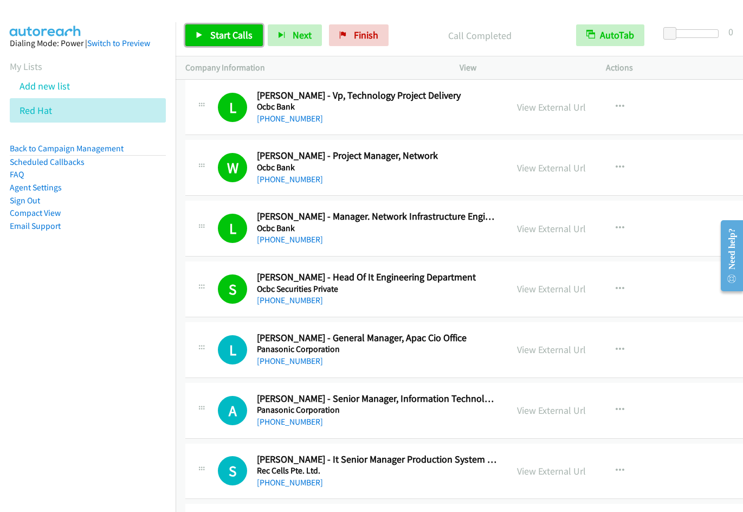
click at [219, 37] on span "Start Calls" at bounding box center [231, 35] width 42 height 12
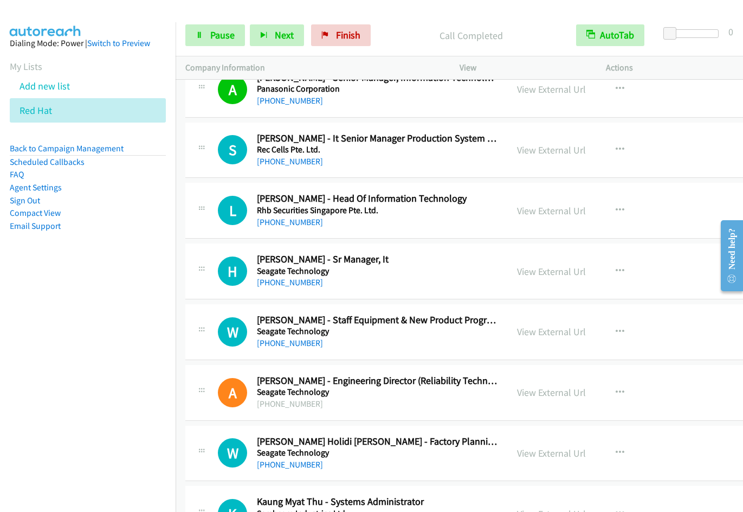
scroll to position [7392, 0]
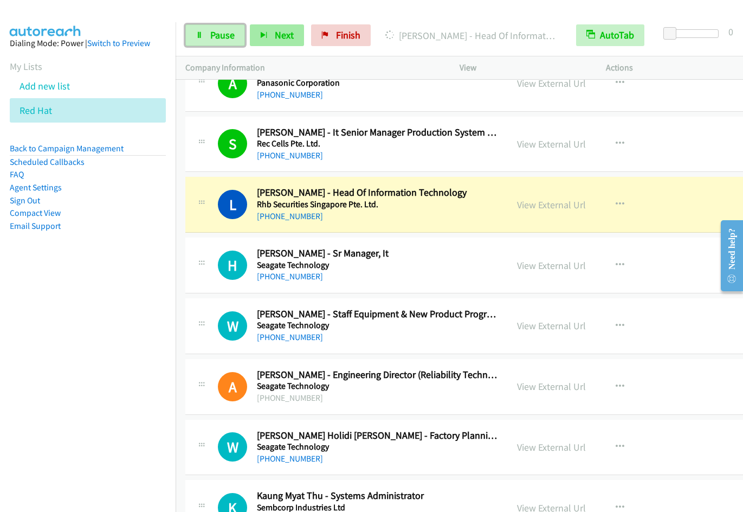
drag, startPoint x: 222, startPoint y: 39, endPoint x: 299, endPoint y: 37, distance: 77.0
click at [222, 39] on span "Pause" at bounding box center [222, 35] width 24 height 12
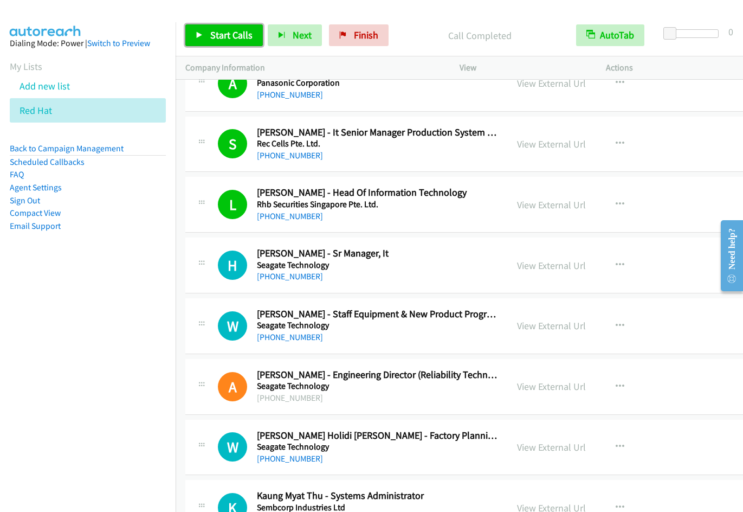
click at [228, 39] on span "Start Calls" at bounding box center [231, 35] width 42 height 12
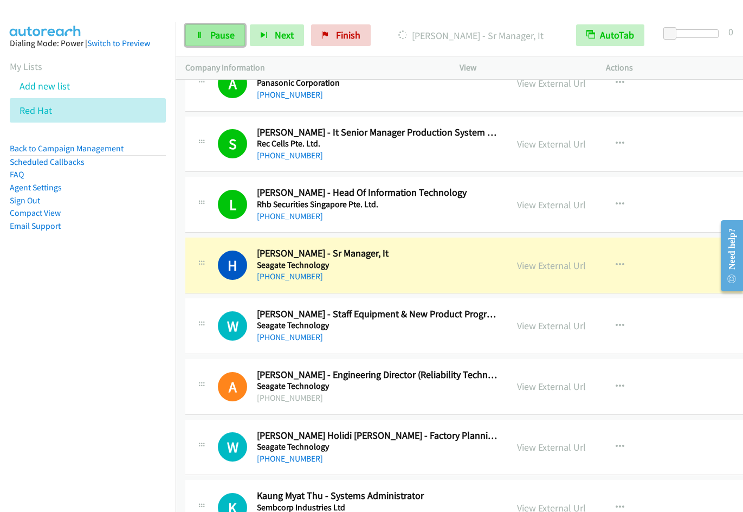
click at [231, 29] on span "Pause" at bounding box center [222, 35] width 24 height 12
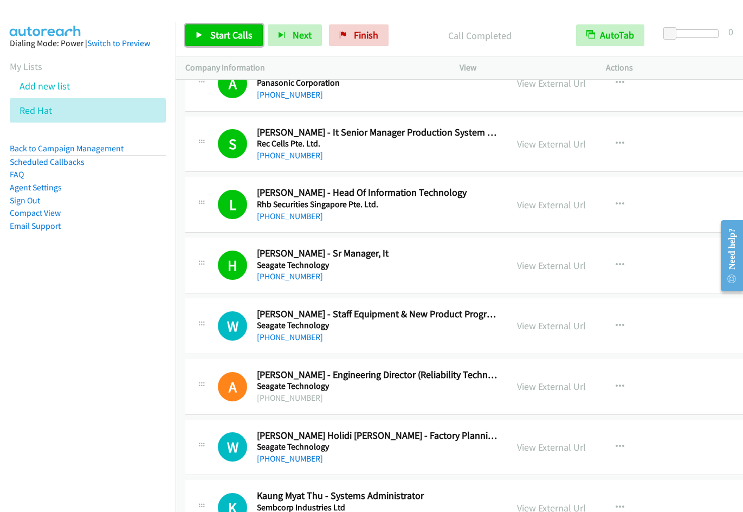
click at [230, 27] on link "Start Calls" at bounding box center [223, 35] width 77 height 22
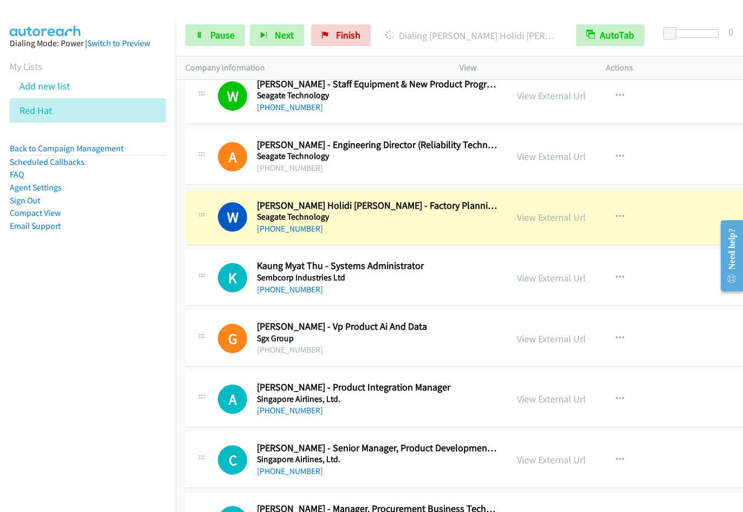
scroll to position [7662, 0]
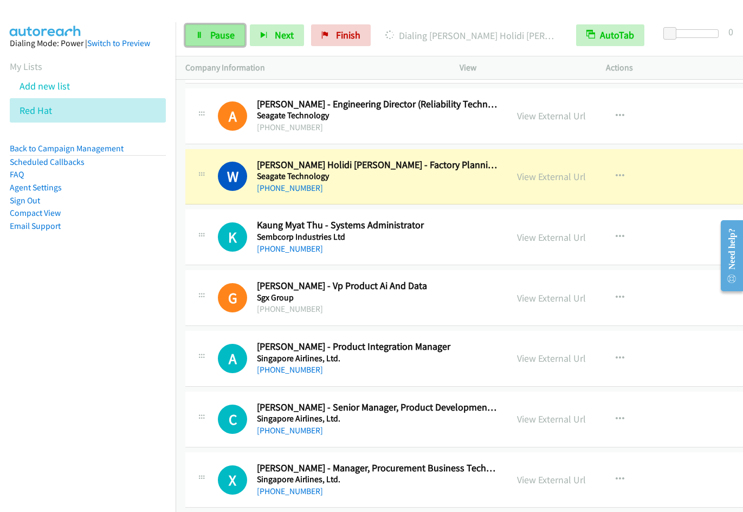
click at [222, 34] on span "Pause" at bounding box center [222, 35] width 24 height 12
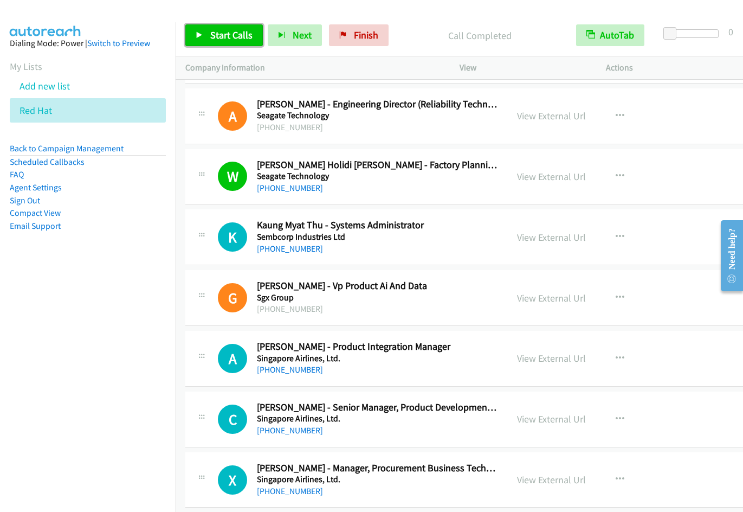
drag, startPoint x: 210, startPoint y: 34, endPoint x: 223, endPoint y: 44, distance: 16.6
click at [210, 34] on span "Start Calls" at bounding box center [231, 35] width 42 height 12
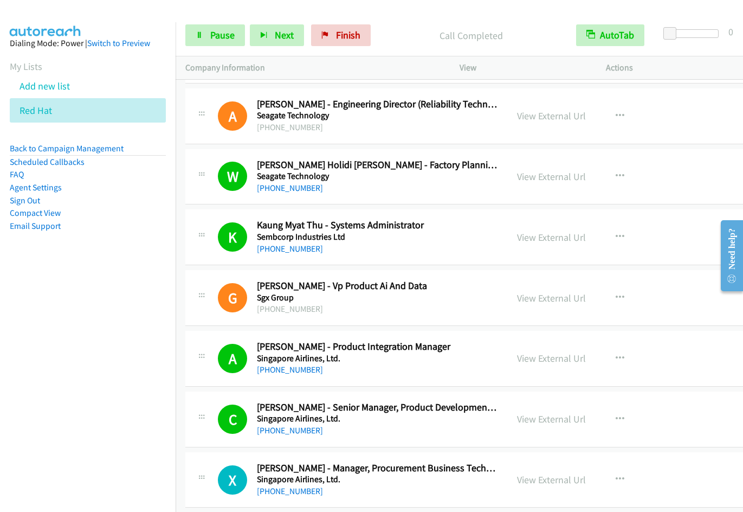
scroll to position [8033, 0]
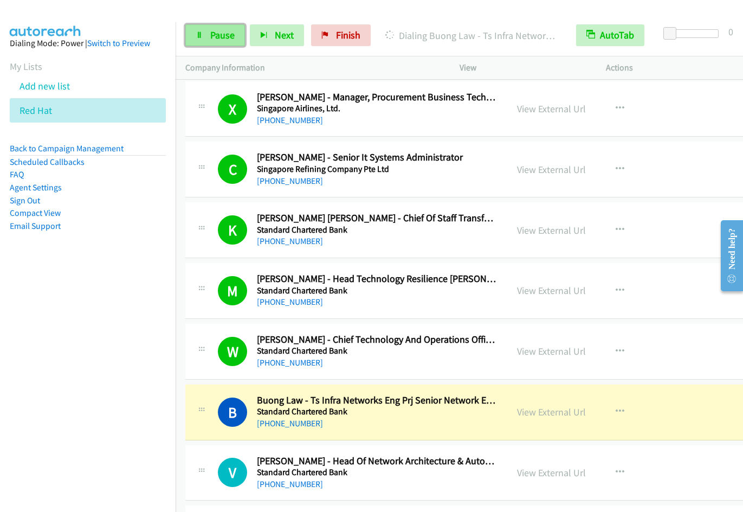
click at [234, 31] on span "Pause" at bounding box center [222, 35] width 24 height 12
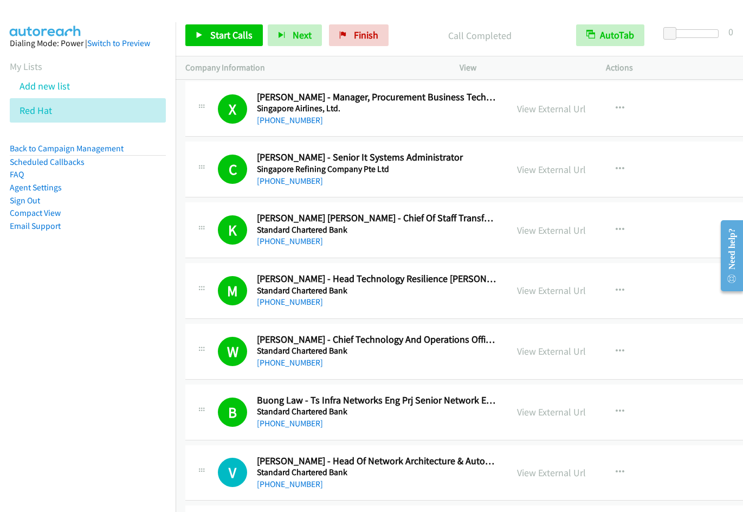
drag, startPoint x: 716, startPoint y: 0, endPoint x: 423, endPoint y: 21, distance: 293.9
click at [423, 21] on div "Start Calls Pause Next Finish Call Completed AutoTab AutoTab 0" at bounding box center [459, 36] width 567 height 42
click at [232, 35] on span "Start Calls" at bounding box center [231, 35] width 42 height 12
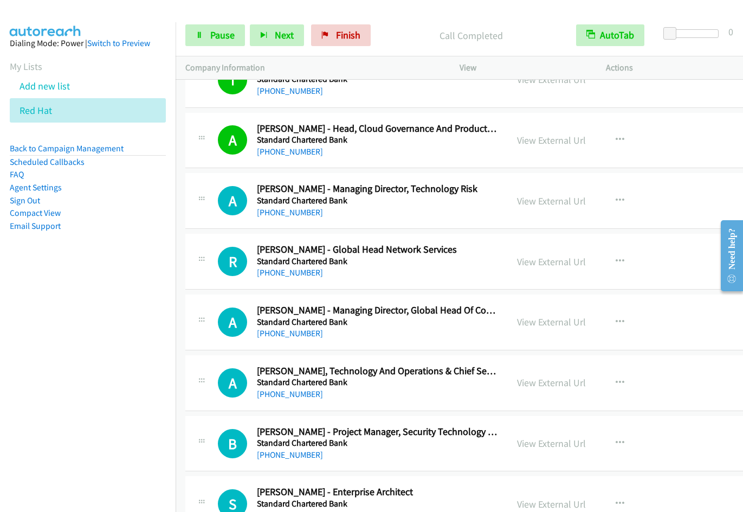
scroll to position [8690, 0]
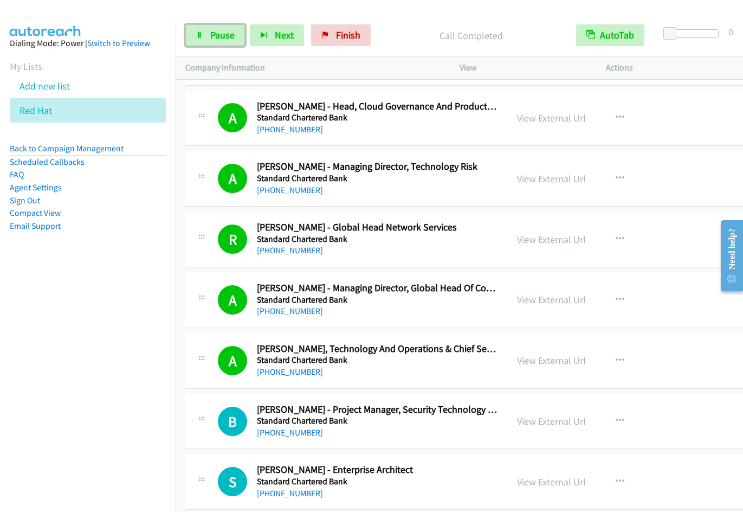
drag, startPoint x: 196, startPoint y: 41, endPoint x: 482, endPoint y: 96, distance: 291.3
click at [195, 41] on link "Pause" at bounding box center [215, 35] width 60 height 22
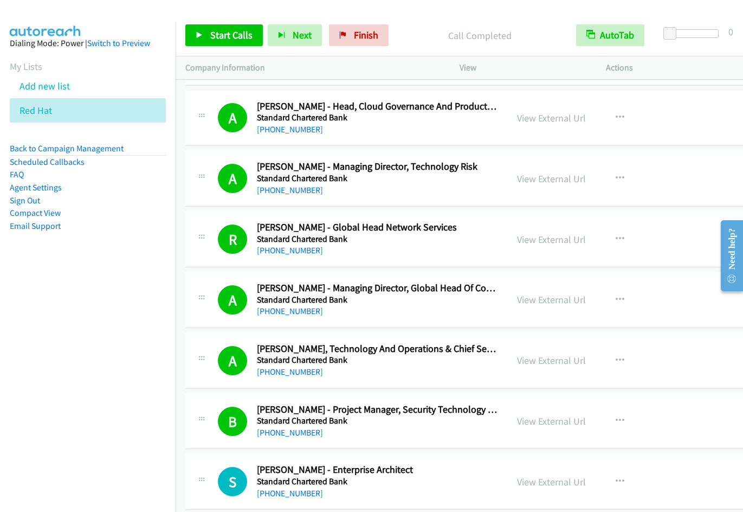
scroll to position [9061, 0]
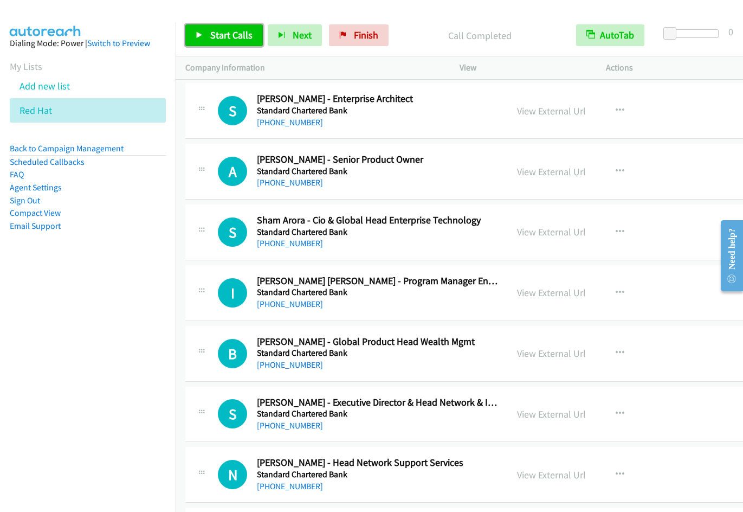
click at [226, 36] on span "Start Calls" at bounding box center [231, 35] width 42 height 12
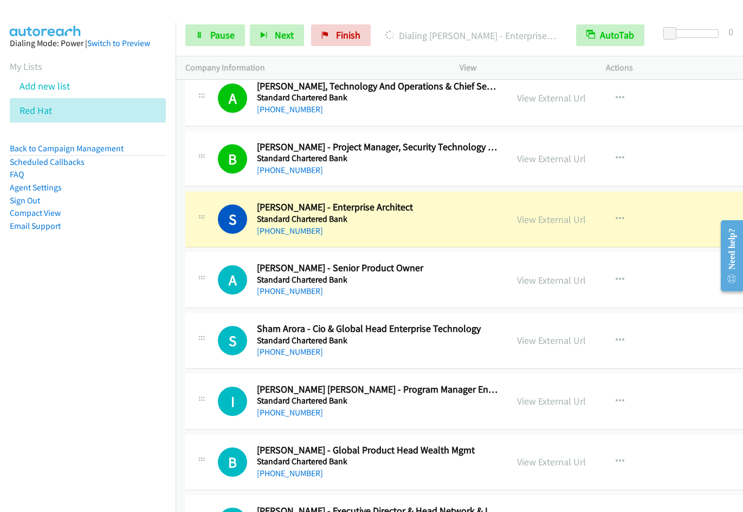
scroll to position [8929, 0]
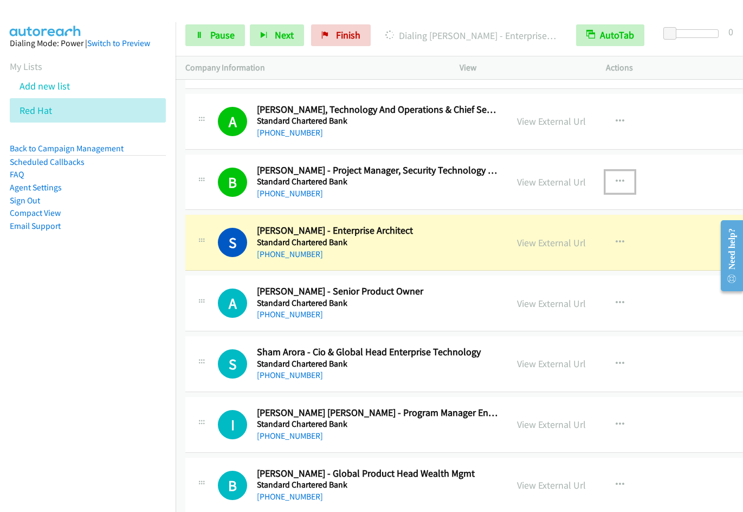
click at [616, 178] on icon "button" at bounding box center [620, 181] width 9 height 9
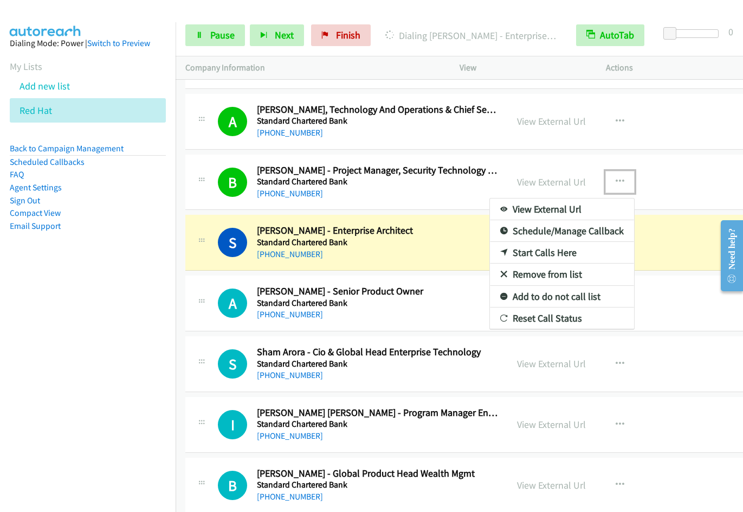
click at [559, 274] on link "Remove from list" at bounding box center [562, 274] width 144 height 22
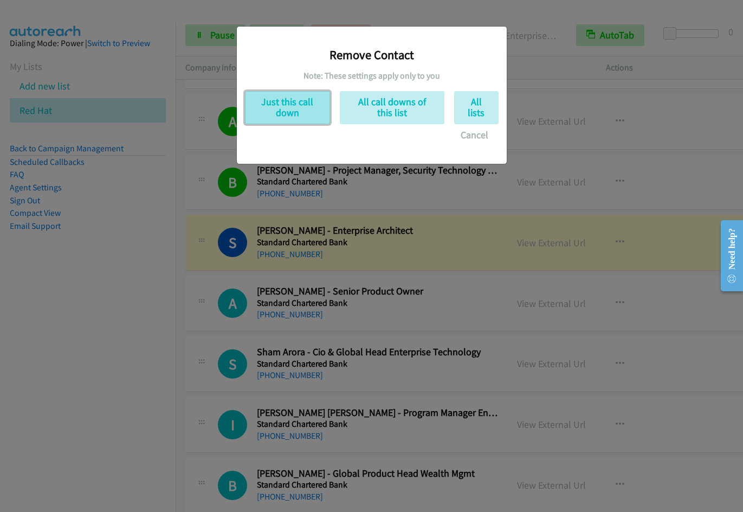
click at [304, 119] on button "Just this call down" at bounding box center [287, 107] width 85 height 33
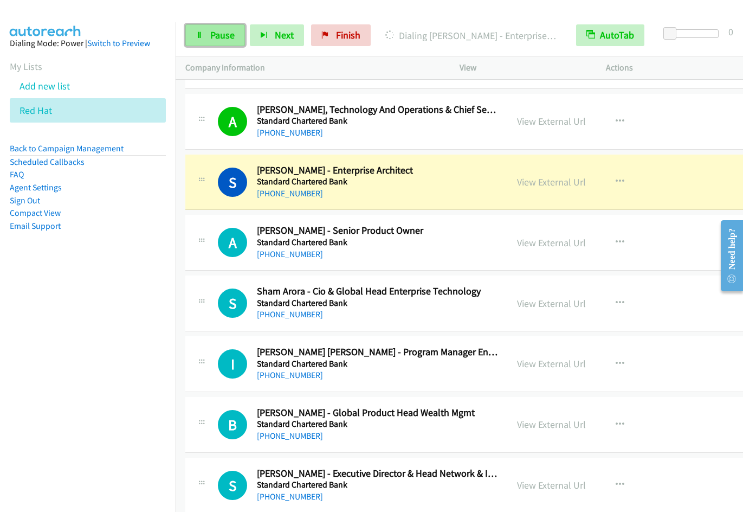
click at [207, 41] on link "Pause" at bounding box center [215, 35] width 60 height 22
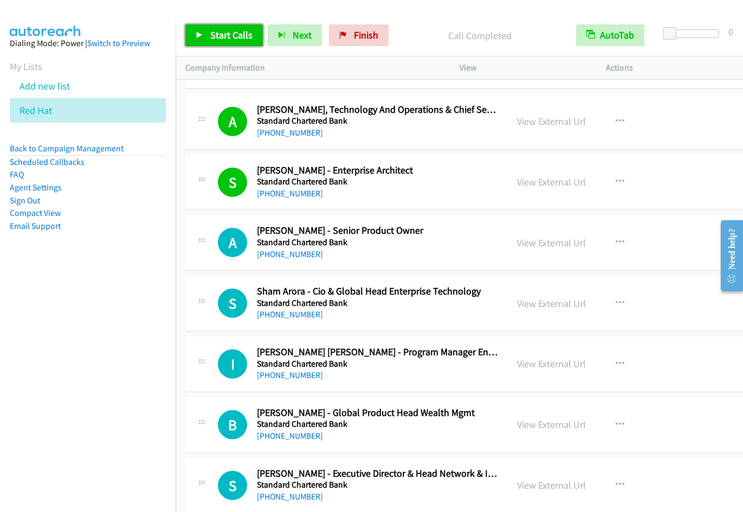
click at [227, 37] on span "Start Calls" at bounding box center [231, 35] width 42 height 12
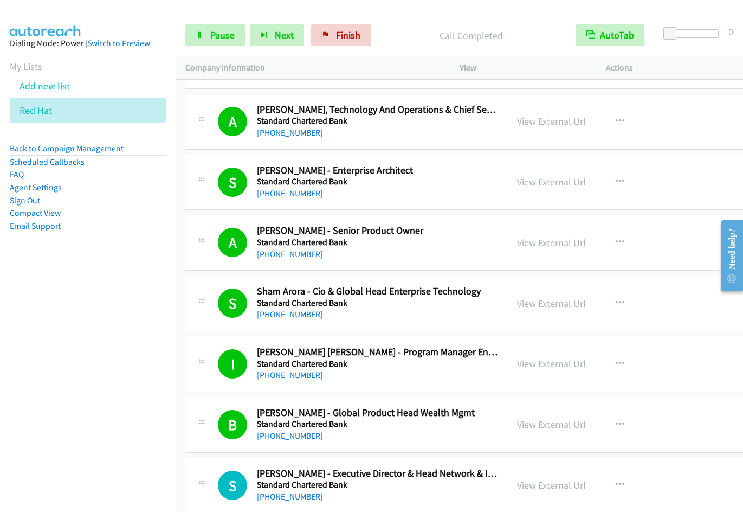
scroll to position [9300, 0]
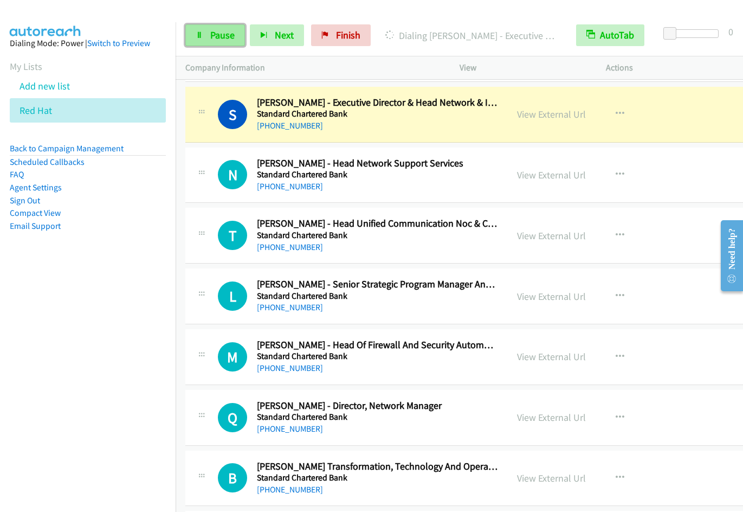
click at [211, 35] on span "Pause" at bounding box center [222, 35] width 24 height 12
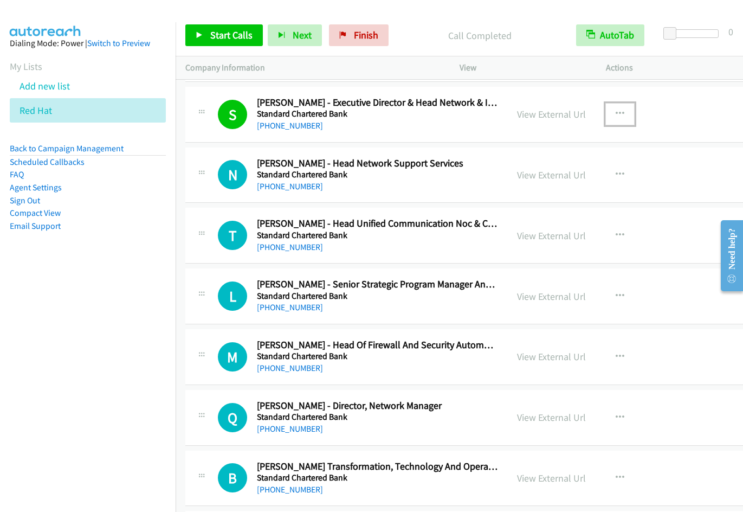
click at [616, 110] on icon "button" at bounding box center [620, 113] width 9 height 9
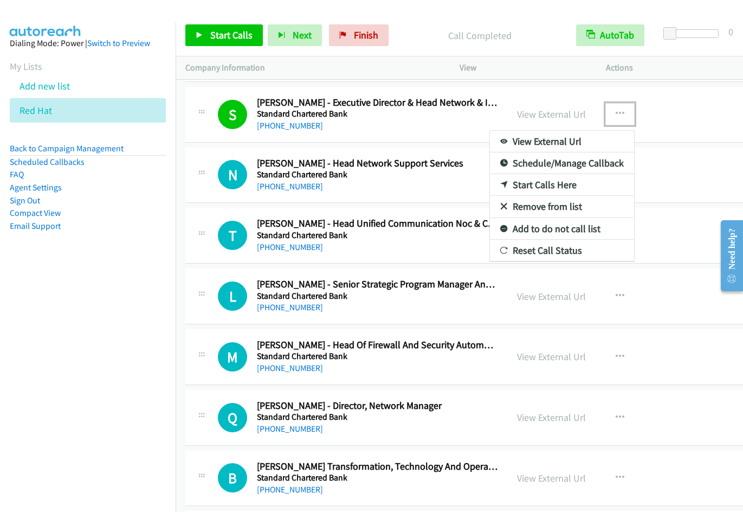
click at [545, 208] on link "Remove from list" at bounding box center [562, 207] width 144 height 22
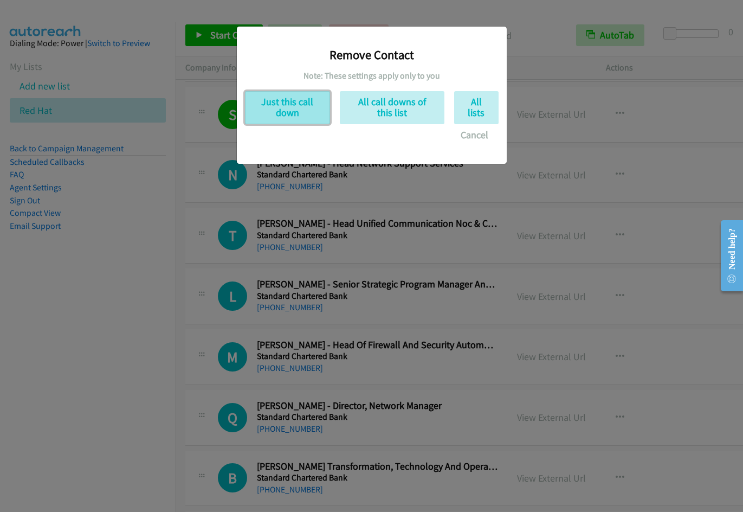
click at [287, 113] on button "Just this call down" at bounding box center [287, 107] width 85 height 33
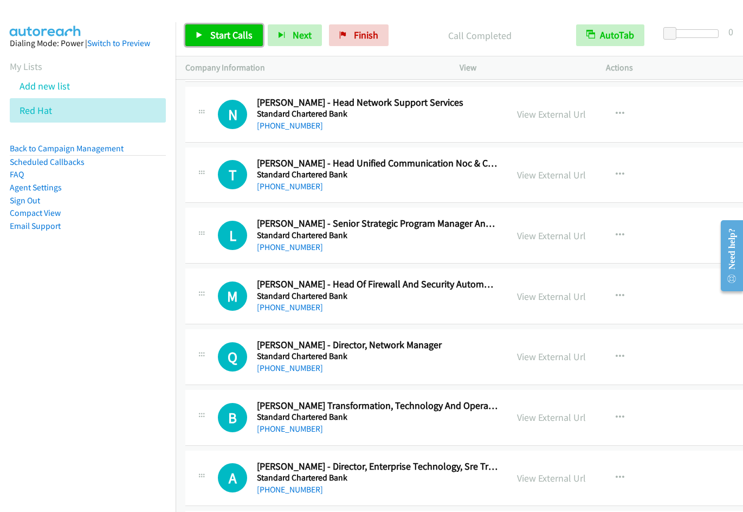
click at [226, 36] on span "Start Calls" at bounding box center [231, 35] width 42 height 12
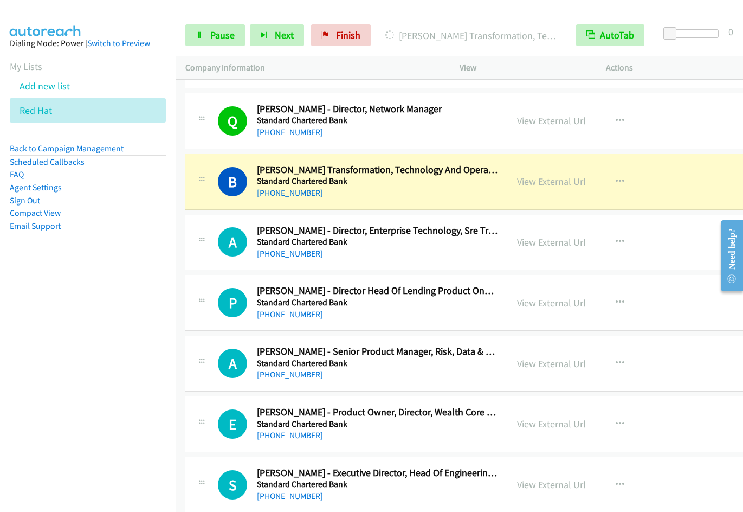
scroll to position [9570, 0]
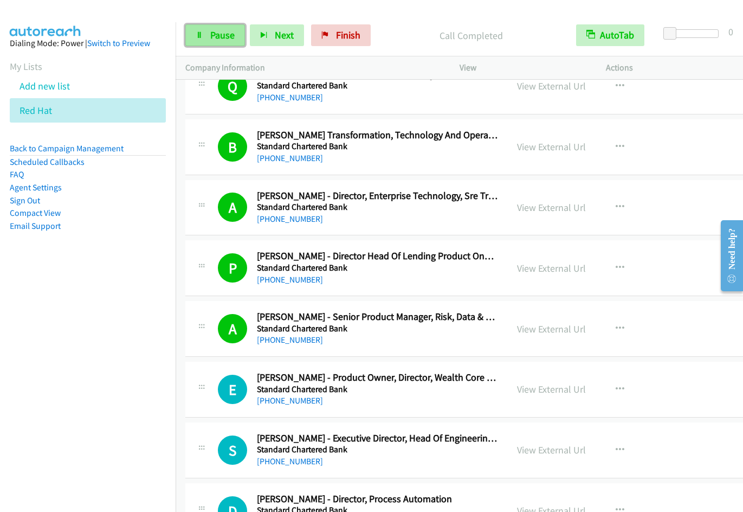
click at [202, 30] on link "Pause" at bounding box center [215, 35] width 60 height 22
click at [236, 38] on span "Start Calls" at bounding box center [231, 35] width 42 height 12
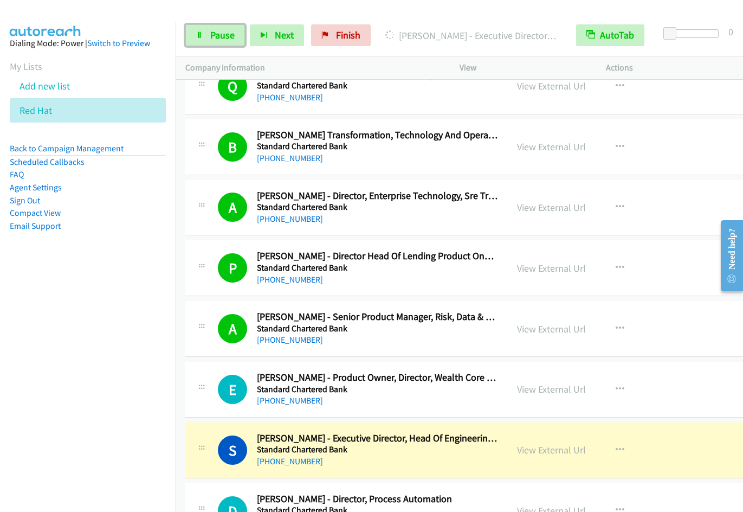
drag, startPoint x: 210, startPoint y: 37, endPoint x: 320, endPoint y: 2, distance: 116.0
click at [210, 37] on span "Pause" at bounding box center [222, 35] width 24 height 12
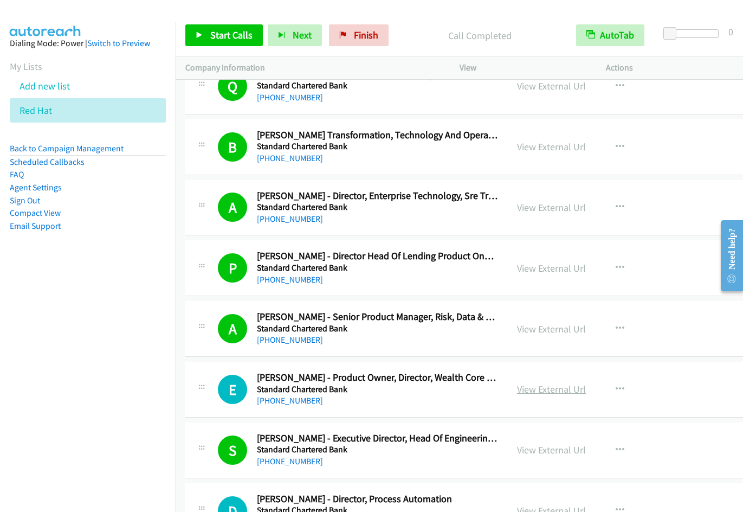
click at [539, 386] on link "View External Url" at bounding box center [551, 389] width 69 height 12
